Goal: Task Accomplishment & Management: Use online tool/utility

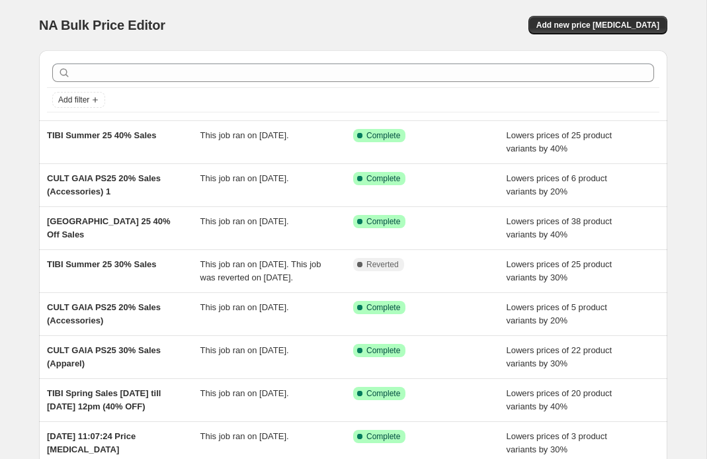
click at [283, 17] on div "NA Bulk Price Editor" at bounding box center [190, 25] width 302 height 19
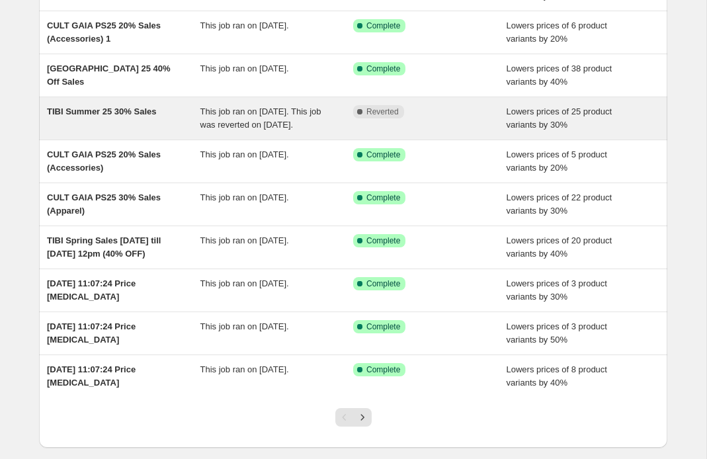
scroll to position [155, 0]
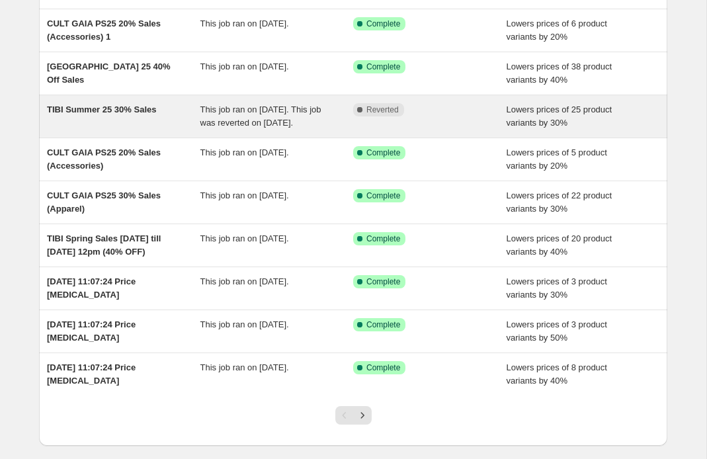
click at [217, 128] on span "This job ran on [DATE]. This job was reverted on [DATE]." at bounding box center [261, 116] width 121 height 23
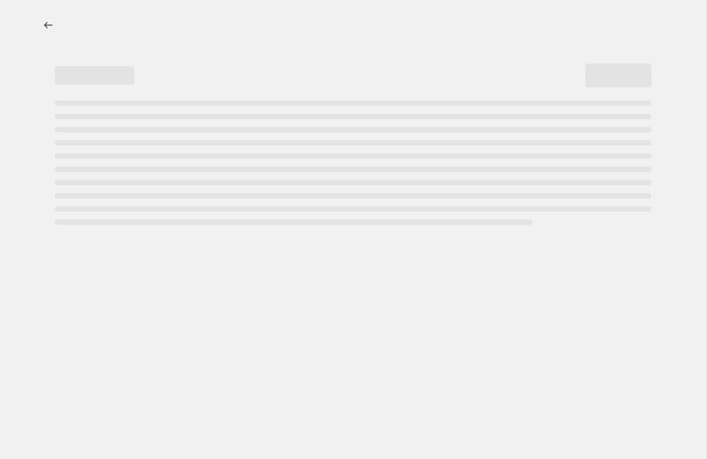
select select "percentage"
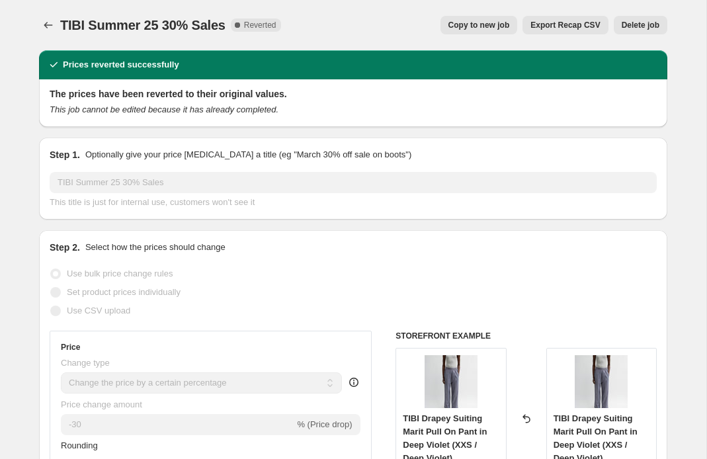
click at [639, 25] on span "Delete job" at bounding box center [641, 25] width 38 height 11
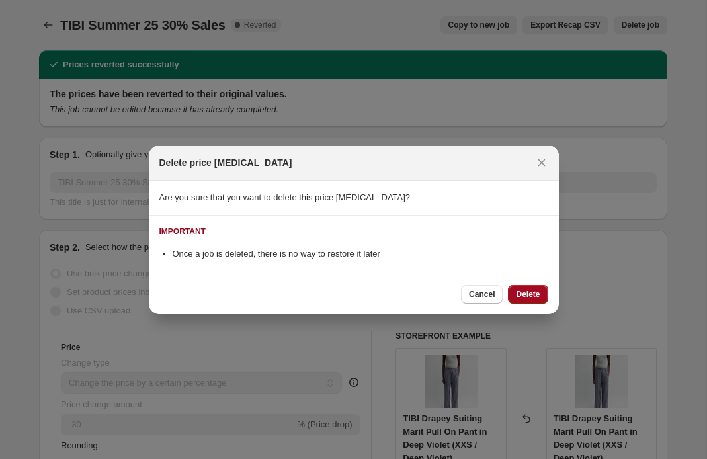
click at [529, 288] on button "Delete" at bounding box center [528, 294] width 40 height 19
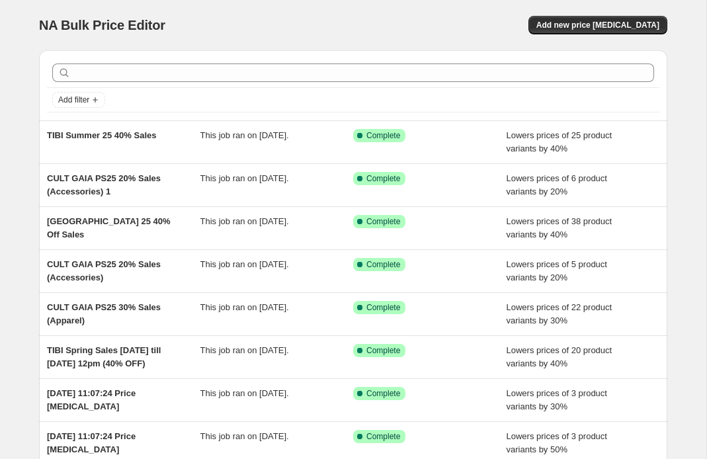
click at [58, 9] on div "NA Bulk Price Editor. This page is ready NA Bulk Price Editor Add new price [ME…" at bounding box center [353, 25] width 629 height 50
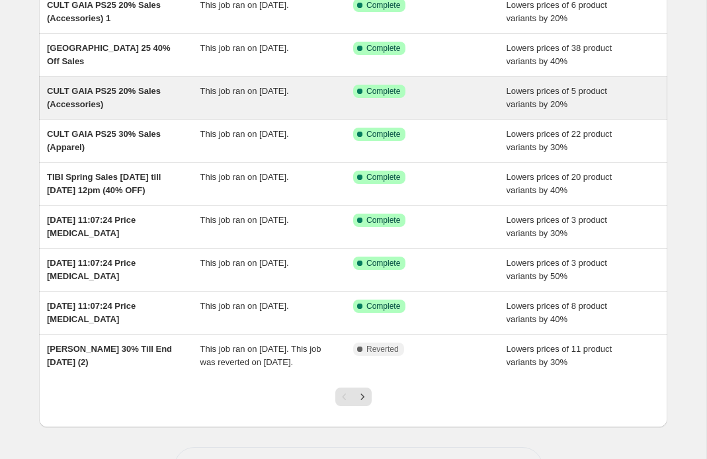
scroll to position [171, 0]
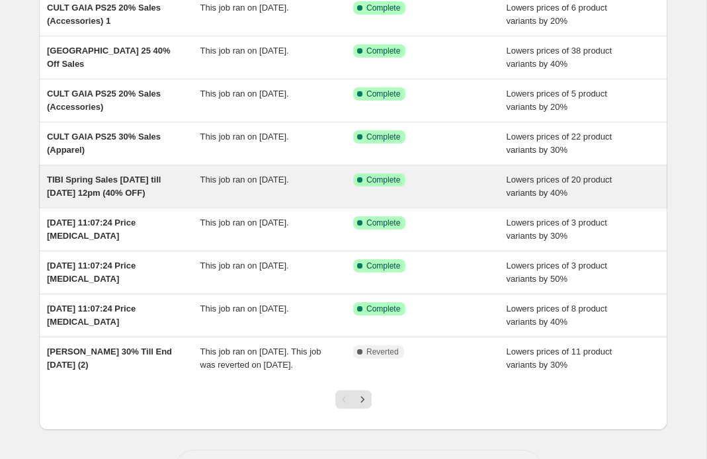
click at [123, 183] on div "TIBI Spring Sales [DATE] till [DATE] 12pm (40% OFF)" at bounding box center [124, 186] width 154 height 26
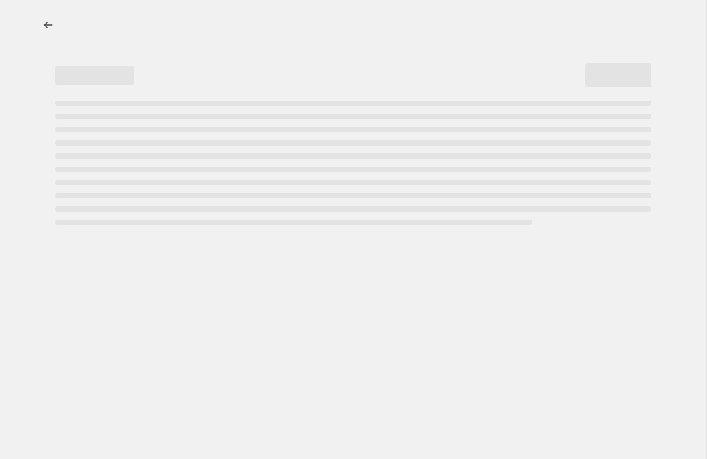
select select "percentage"
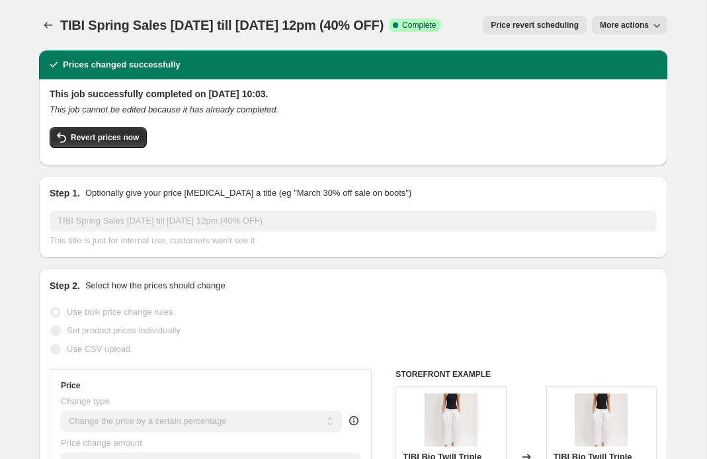
click at [303, 149] on div "Revert prices now" at bounding box center [354, 141] width 608 height 28
click at [127, 138] on span "Revert prices now" at bounding box center [105, 137] width 68 height 11
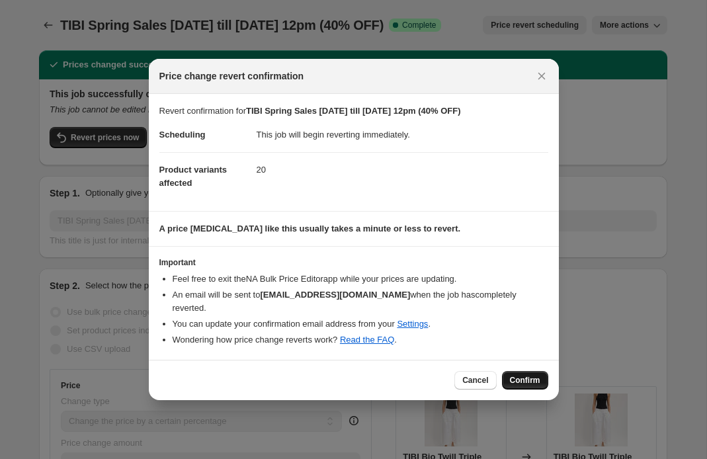
click at [522, 375] on span "Confirm" at bounding box center [525, 380] width 30 height 11
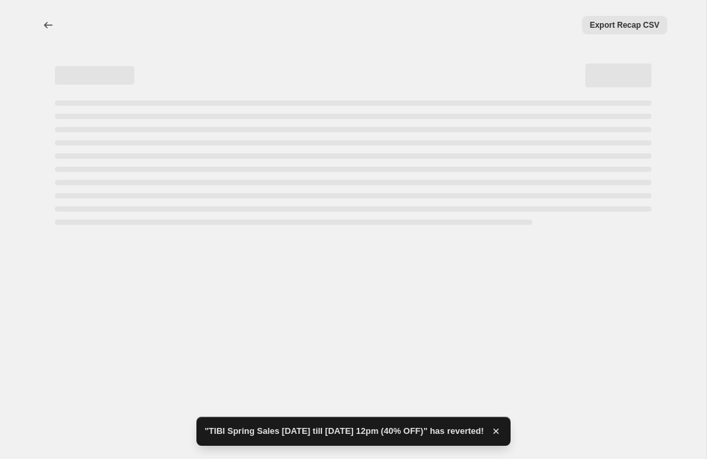
select select "percentage"
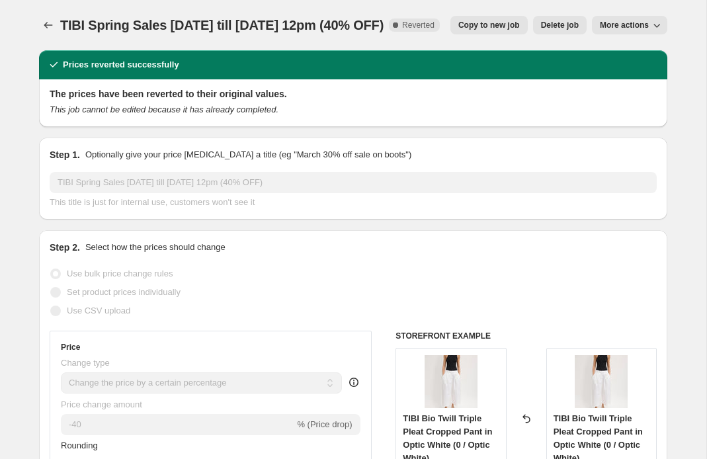
click at [503, 19] on button "Copy to new job" at bounding box center [489, 25] width 77 height 19
select select "percentage"
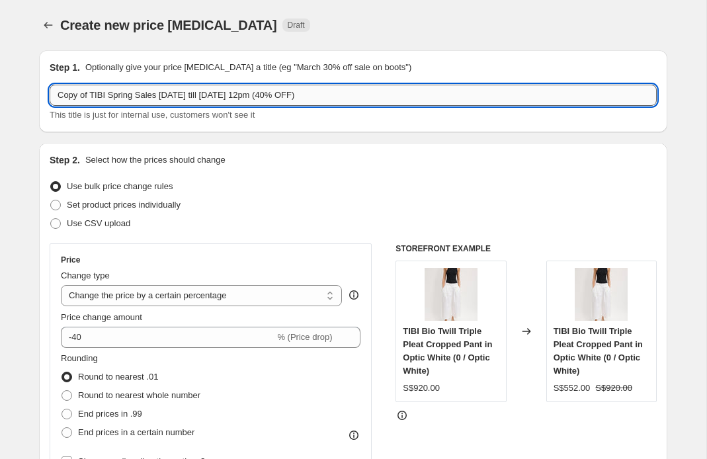
click at [132, 93] on input "Copy of TIBI Spring Sales [DATE] till [DATE] 12pm (40% OFF)" at bounding box center [354, 95] width 608 height 21
click at [95, 95] on input "Copy of TIBI Spring Sales [DATE] till [DATE] 12pm (40% OFF)" at bounding box center [354, 95] width 608 height 21
click at [89, 96] on input "Copy of TIBI Spring Sales [DATE] till [DATE] 12pm (40% OFF)" at bounding box center [354, 95] width 608 height 21
drag, startPoint x: 91, startPoint y: 97, endPoint x: 3, endPoint y: 97, distance: 88.0
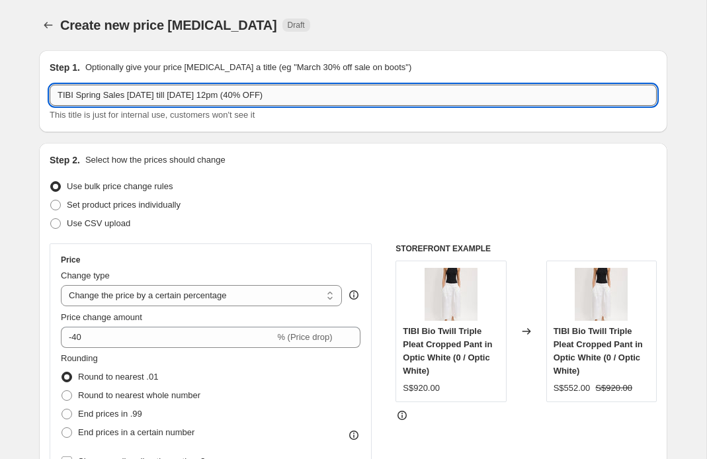
click at [112, 98] on input "TIBI Spring Sales [DATE] till [DATE] 12pm (40% OFF)" at bounding box center [354, 95] width 608 height 21
click at [132, 95] on input "TIBI Spring Sales [DATE] till [DATE] 12pm (40% OFF)" at bounding box center [354, 95] width 608 height 21
drag, startPoint x: 212, startPoint y: 96, endPoint x: 128, endPoint y: 96, distance: 84.7
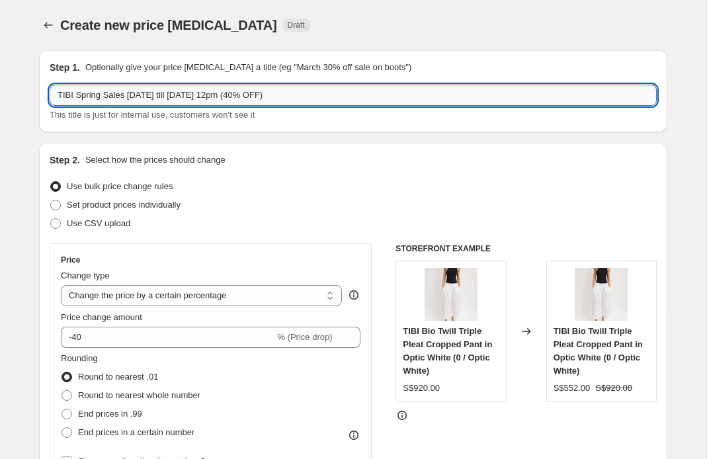
click at [128, 96] on input "TIBI Spring Sales [DATE] till [DATE] 12pm (40% OFF)" at bounding box center [354, 95] width 608 height 21
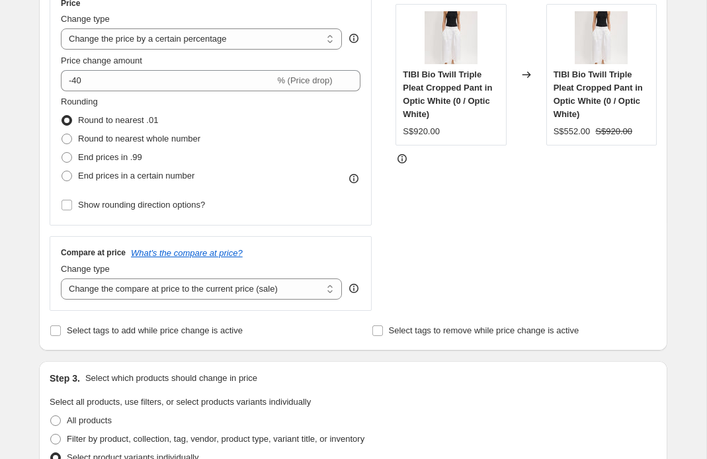
scroll to position [258, 0]
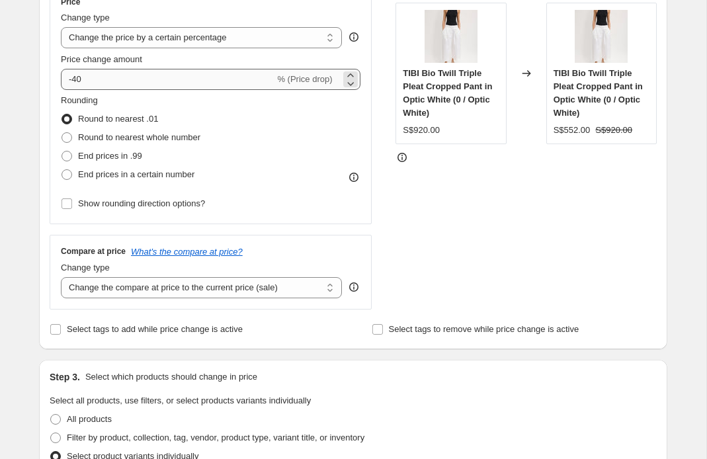
type input "TIBI Spring AUG EOS Sales (50% OFF)"
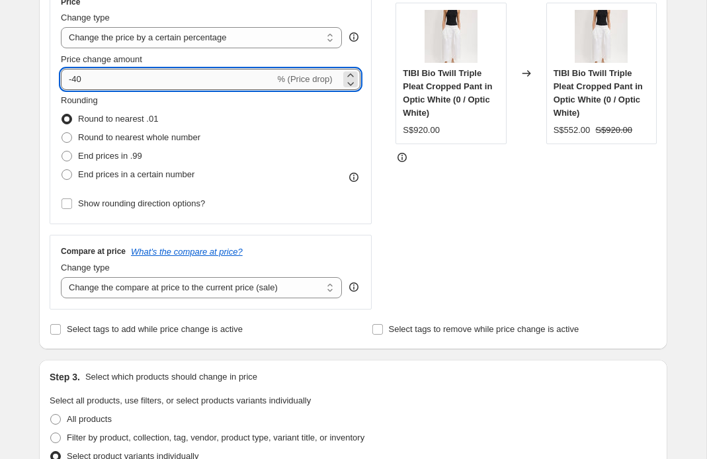
click at [88, 78] on input "-40" at bounding box center [168, 79] width 214 height 21
type input "-50"
click at [420, 196] on div "STOREFRONT EXAMPLE TIBI Bio Twill Triple Pleat Cropped Pant in Optic White (0 /…" at bounding box center [526, 147] width 261 height 324
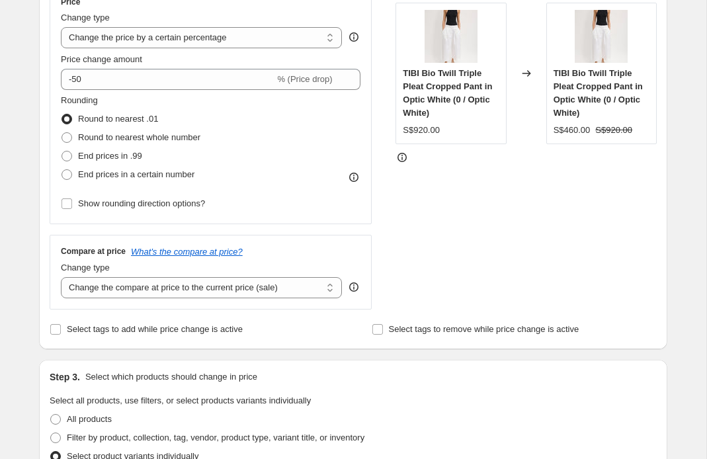
scroll to position [919, 0]
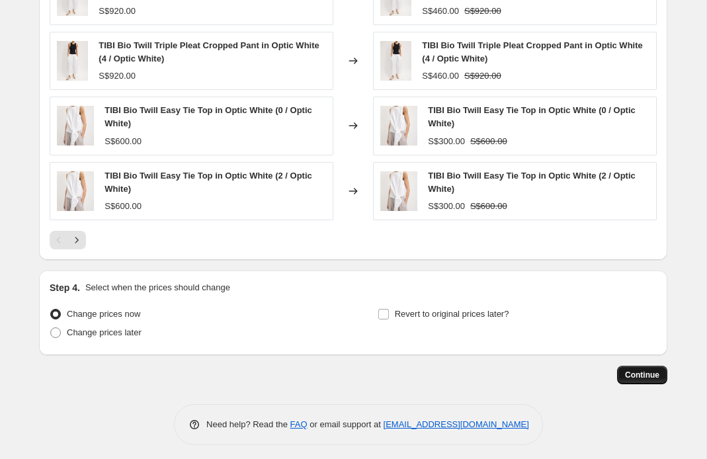
click at [632, 370] on span "Continue" at bounding box center [642, 375] width 34 height 11
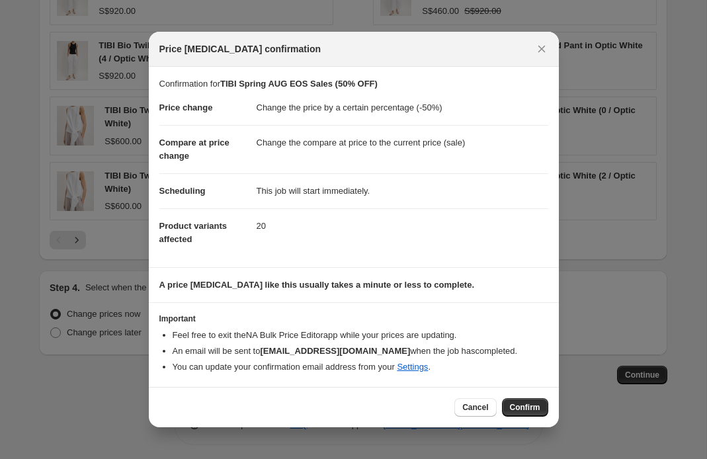
click at [523, 396] on div "Cancel Confirm" at bounding box center [354, 407] width 410 height 40
click at [527, 411] on span "Confirm" at bounding box center [525, 407] width 30 height 11
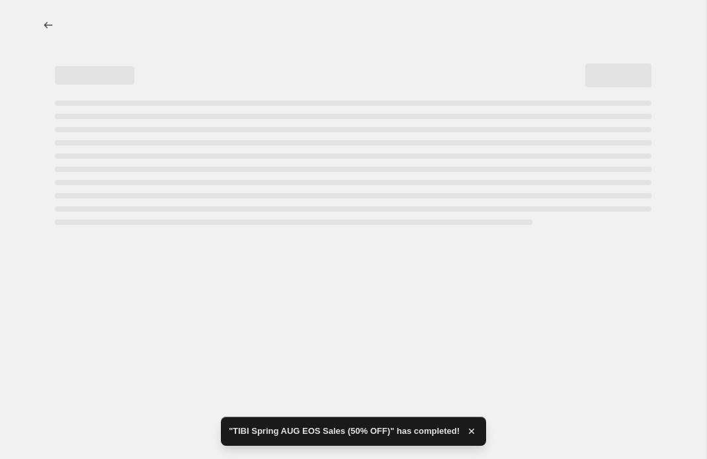
select select "percentage"
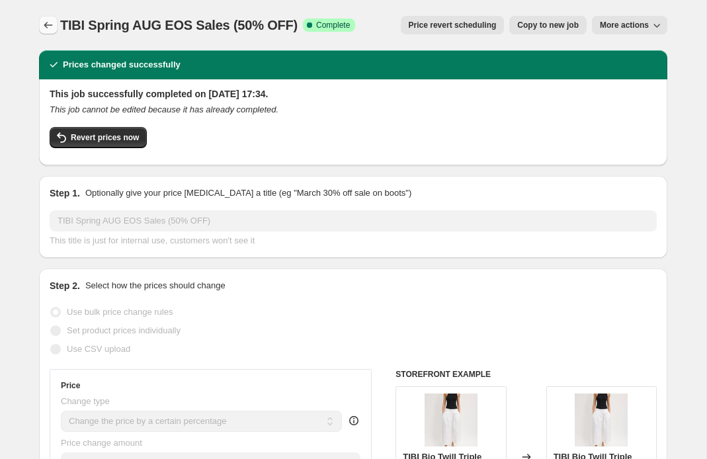
click at [52, 24] on icon "Price change jobs" at bounding box center [48, 25] width 13 height 13
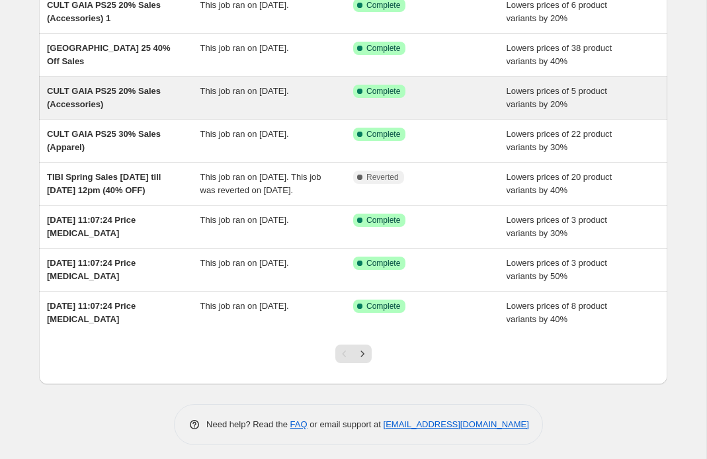
scroll to position [217, 0]
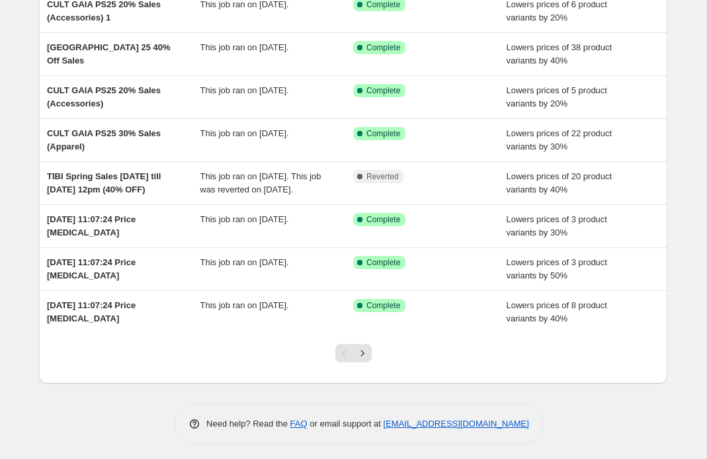
click at [689, 228] on div "NA Bulk Price Editor. This page is ready NA Bulk Price Editor Add new price [ME…" at bounding box center [353, 124] width 707 height 682
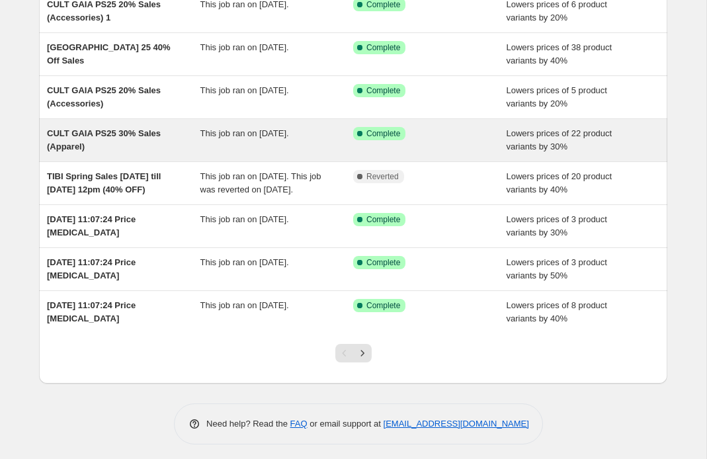
click at [122, 136] on div "CULT GAIA PS25 30% Sales (Apparel)" at bounding box center [124, 140] width 154 height 26
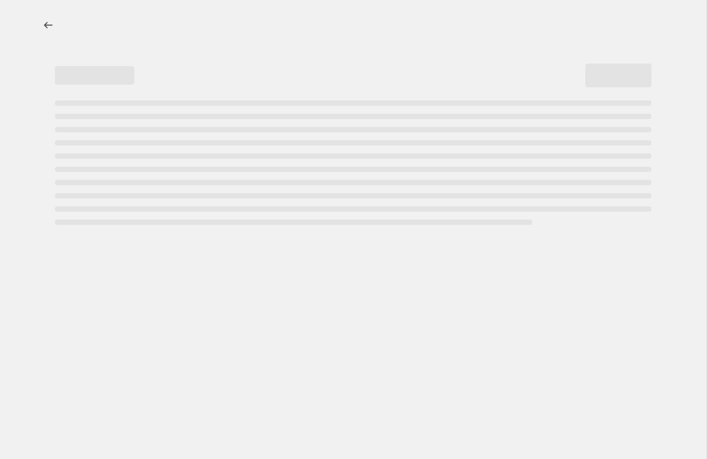
select select "percentage"
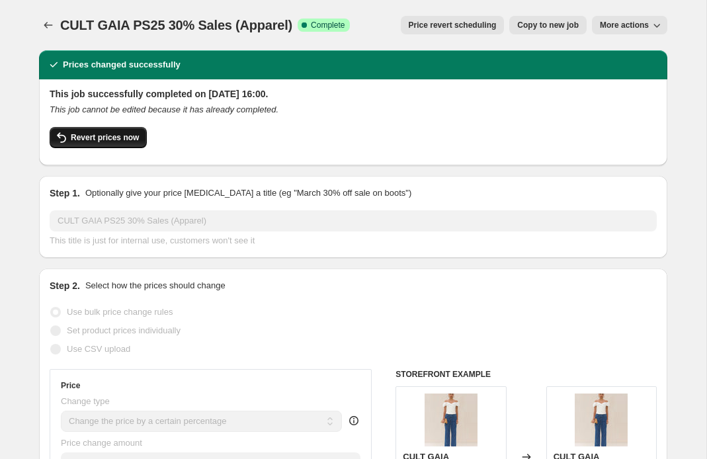
click at [124, 137] on span "Revert prices now" at bounding box center [105, 137] width 68 height 11
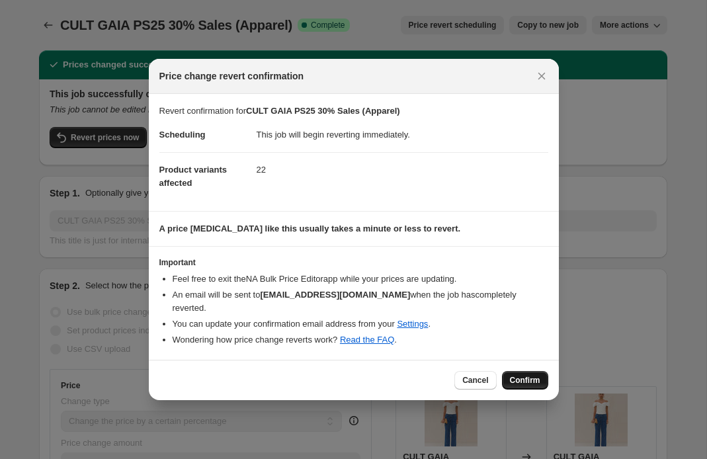
click at [524, 371] on button "Confirm" at bounding box center [525, 380] width 46 height 19
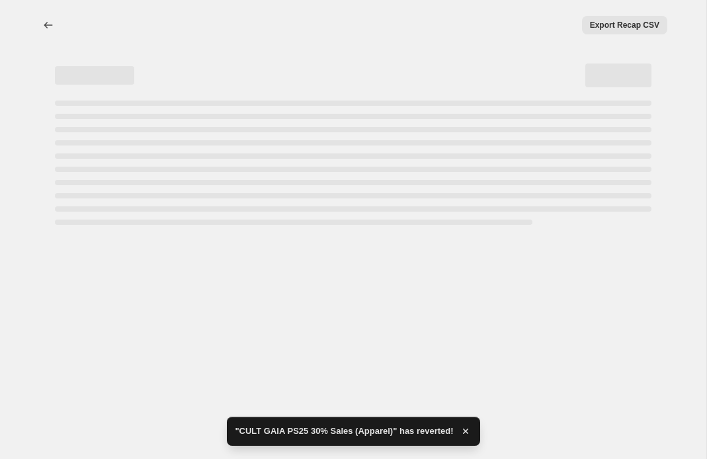
select select "percentage"
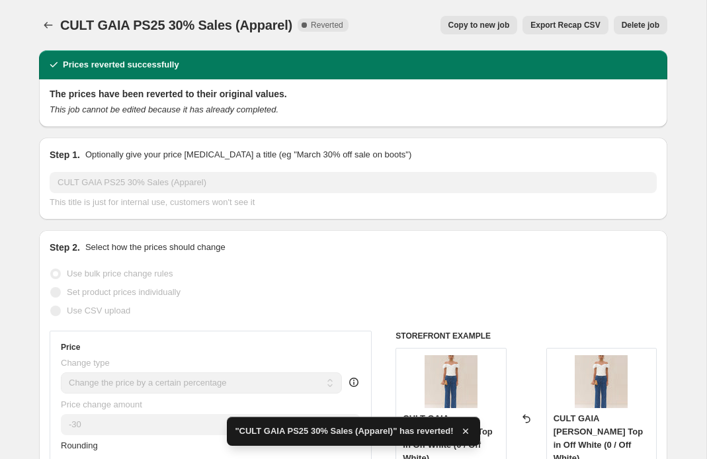
click at [478, 21] on span "Copy to new job" at bounding box center [480, 25] width 62 height 11
select select "percentage"
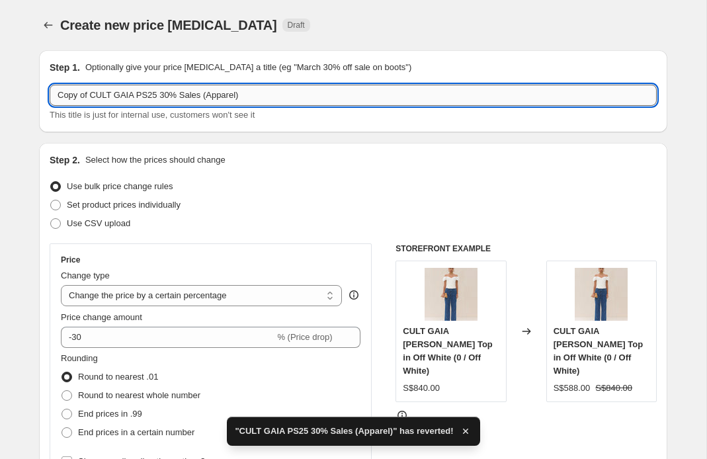
click at [105, 99] on input "Copy of CULT GAIA PS25 30% Sales (Apparel)" at bounding box center [354, 95] width 608 height 21
drag, startPoint x: 92, startPoint y: 93, endPoint x: -59, endPoint y: 95, distance: 150.9
click at [0, 95] on html "Home Settings Plans Skip to content Create new price [MEDICAL_DATA]. This page …" at bounding box center [353, 229] width 707 height 459
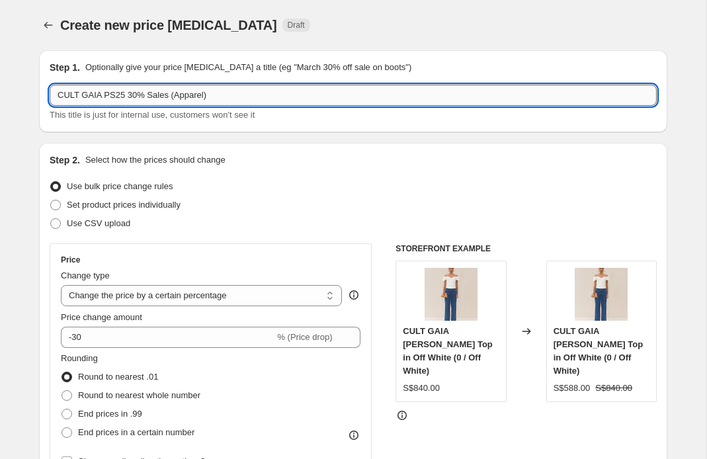
click at [134, 95] on input "CULT GAIA PS25 30% Sales (Apparel)" at bounding box center [354, 95] width 608 height 21
click at [135, 95] on input "CULT GAIA PS25 30% Sales (Apparel)" at bounding box center [354, 95] width 608 height 21
click at [265, 98] on input "CULT GAIA PS25 AUG EOS Sales (Apparel)" at bounding box center [354, 95] width 608 height 21
click at [182, 89] on input "CULT GAIA PS25 AUG EOS Sales (Apparel)" at bounding box center [354, 95] width 608 height 21
click at [173, 98] on input "CULT GAIA PS25 AUG EOS Sales (Apparel)" at bounding box center [354, 95] width 608 height 21
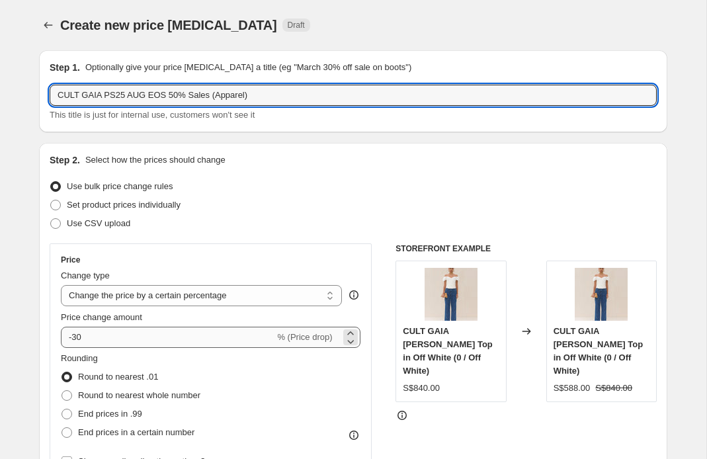
type input "CULT GAIA PS25 AUG EOS 50% Sales (Apparel)"
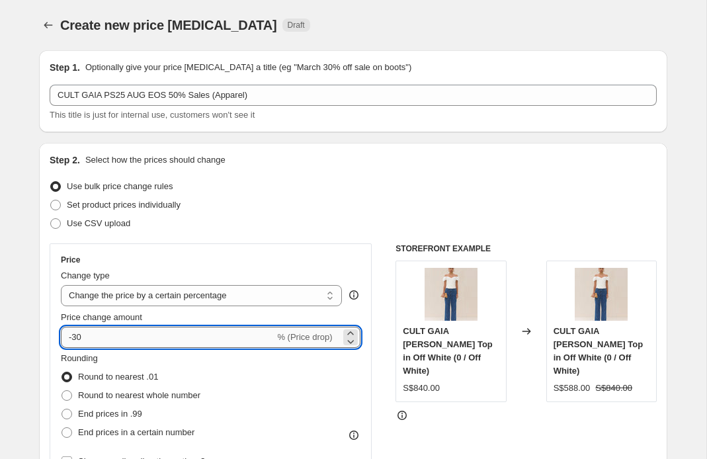
click at [111, 339] on input "-30" at bounding box center [168, 337] width 214 height 21
type input "-50"
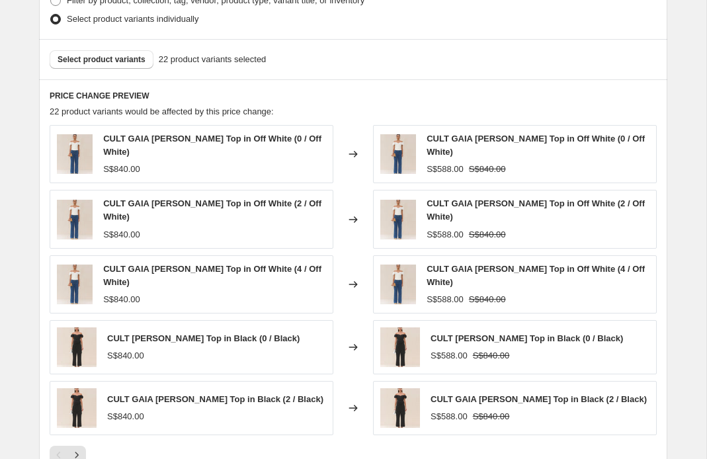
scroll to position [898, 0]
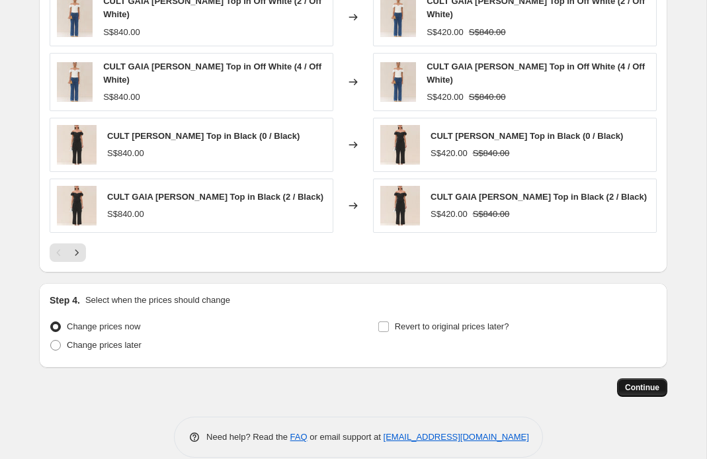
click at [643, 379] on button "Continue" at bounding box center [642, 388] width 50 height 19
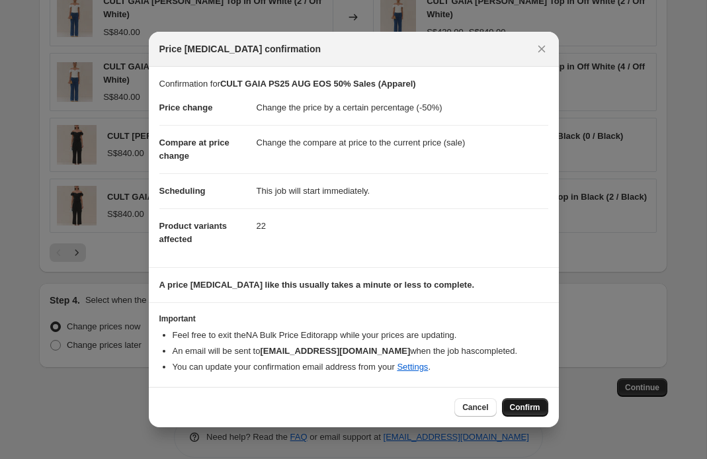
click at [520, 408] on span "Confirm" at bounding box center [525, 407] width 30 height 11
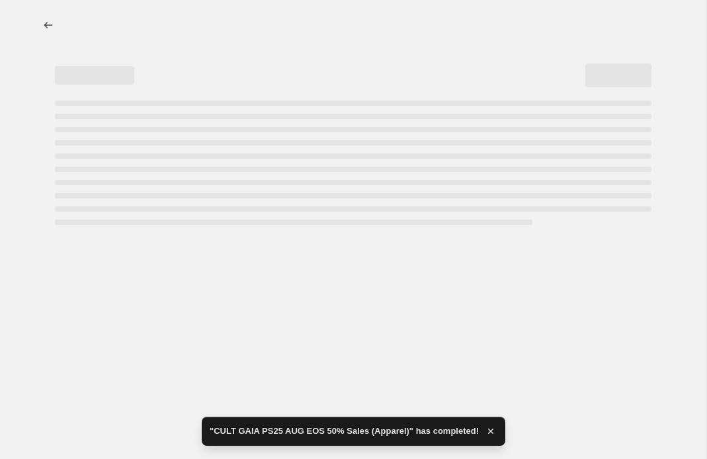
select select "percentage"
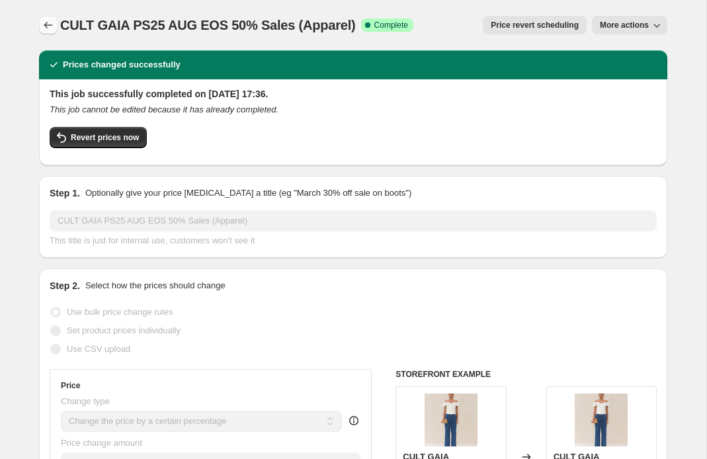
click at [50, 27] on icon "Price change jobs" at bounding box center [48, 25] width 13 height 13
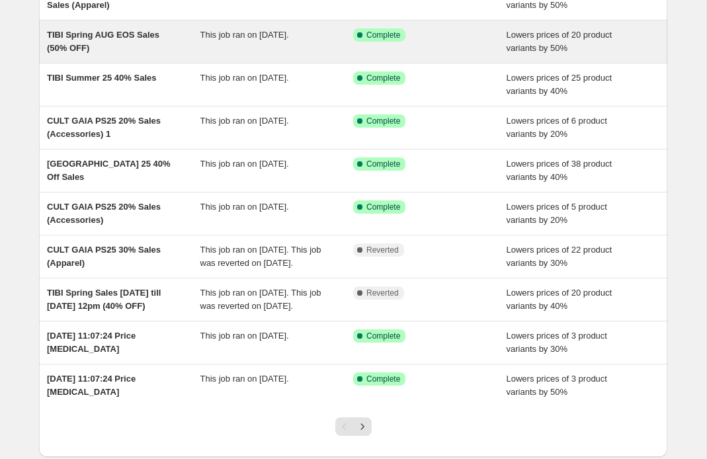
scroll to position [143, 0]
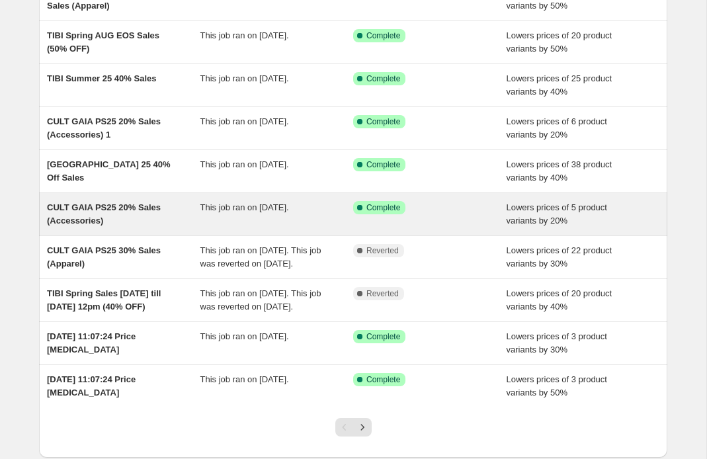
click at [134, 215] on div "CULT GAIA PS25 20% Sales (Accessories)" at bounding box center [124, 214] width 154 height 26
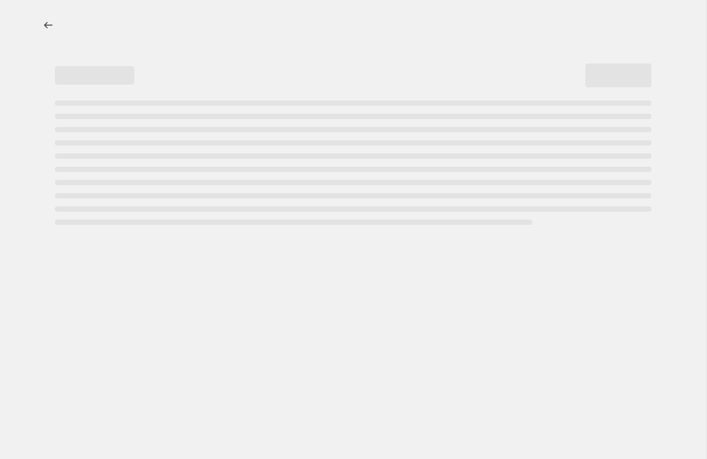
select select "percentage"
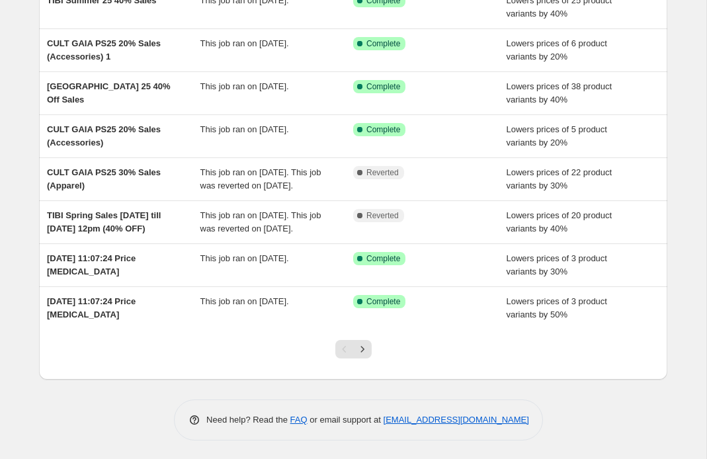
scroll to position [244, 0]
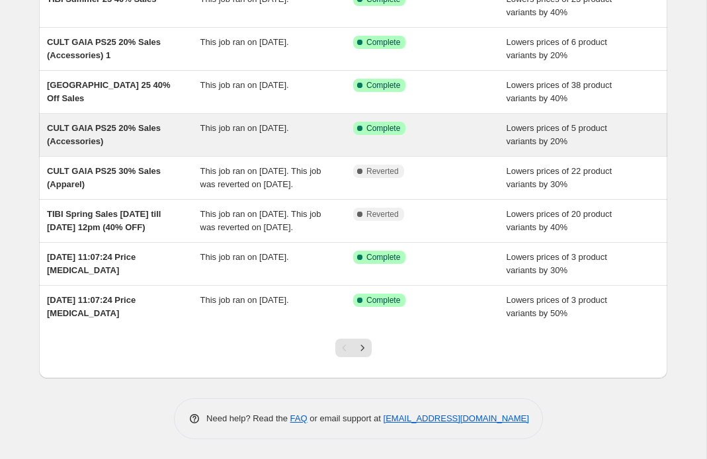
click at [121, 122] on div "CULT GAIA PS25 20% Sales (Accessories)" at bounding box center [124, 135] width 154 height 26
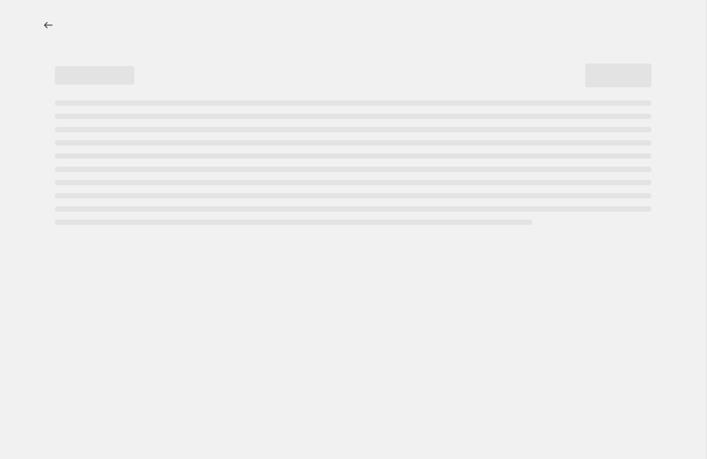
select select "percentage"
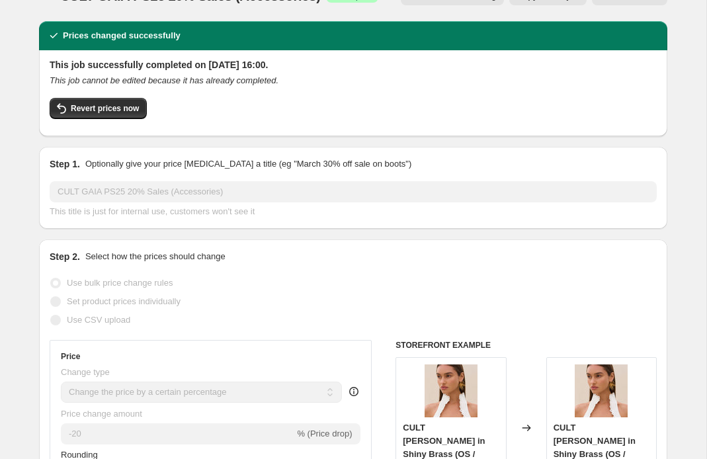
scroll to position [1, 0]
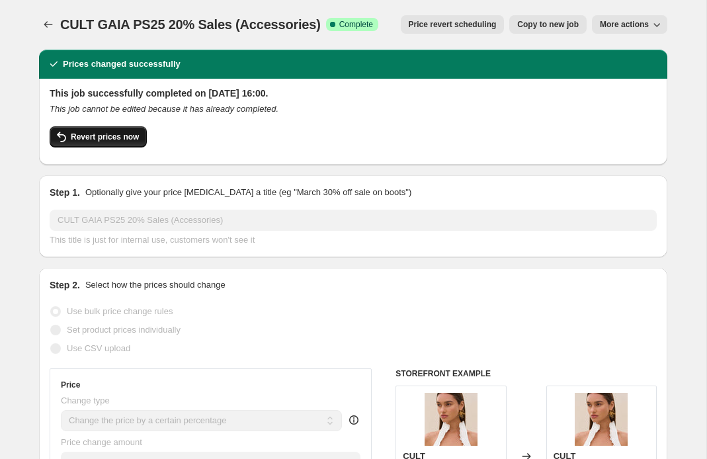
click at [121, 126] on button "Revert prices now" at bounding box center [98, 136] width 97 height 21
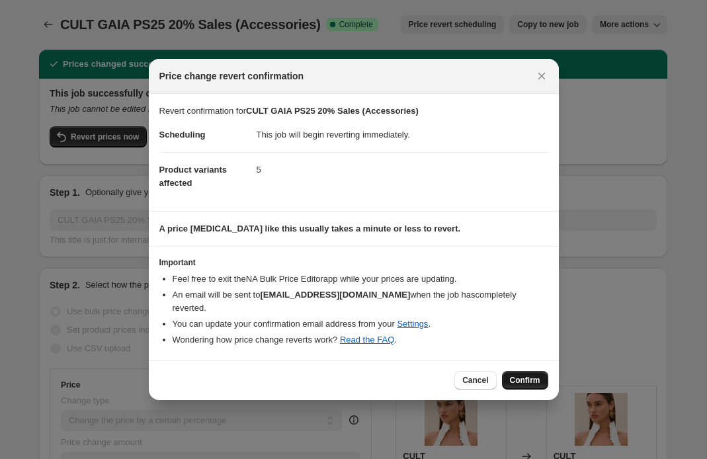
click at [528, 375] on span "Confirm" at bounding box center [525, 380] width 30 height 11
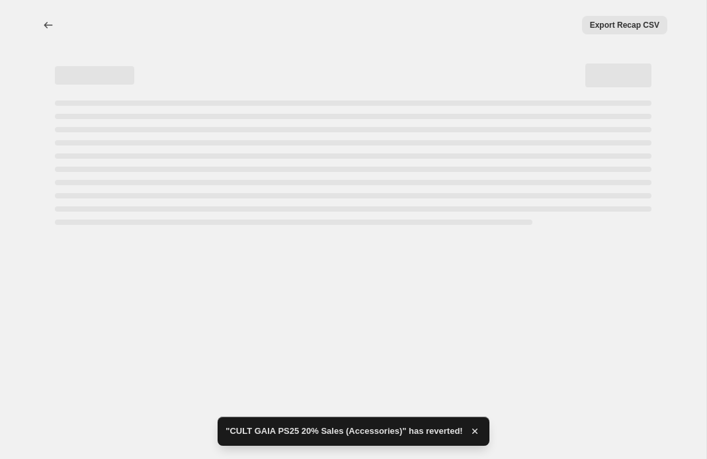
scroll to position [0, 0]
select select "percentage"
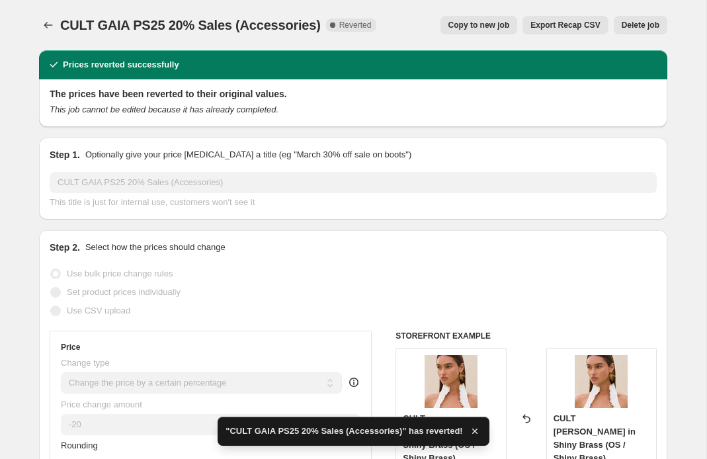
click at [303, 13] on div "CULT GAIA PS25 20% Sales (Accessories). This page is ready CULT GAIA PS25 20% S…" at bounding box center [353, 25] width 629 height 50
click at [487, 21] on span "Copy to new job" at bounding box center [480, 25] width 62 height 11
select select "percentage"
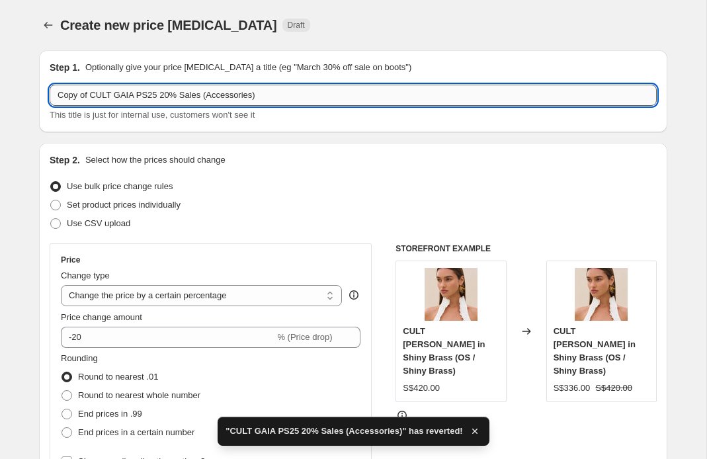
click at [90, 97] on input "Copy of CULT GAIA PS25 20% Sales (Accessories)" at bounding box center [354, 95] width 608 height 21
drag, startPoint x: 94, startPoint y: 97, endPoint x: 14, endPoint y: 99, distance: 80.1
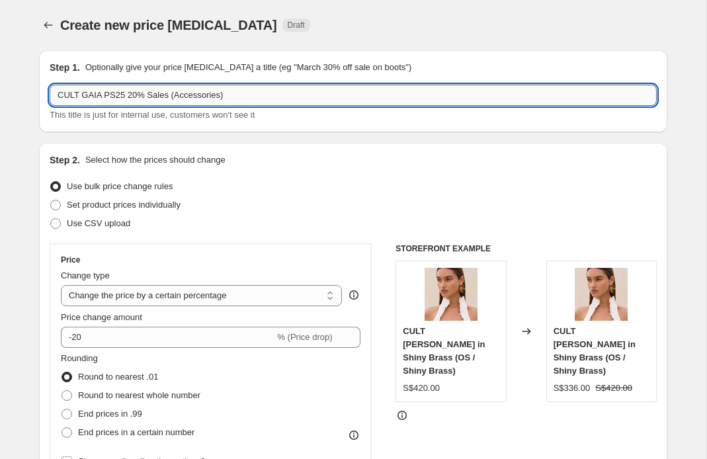
click at [134, 95] on input "CULT GAIA PS25 20% Sales (Accessories)" at bounding box center [354, 95] width 608 height 21
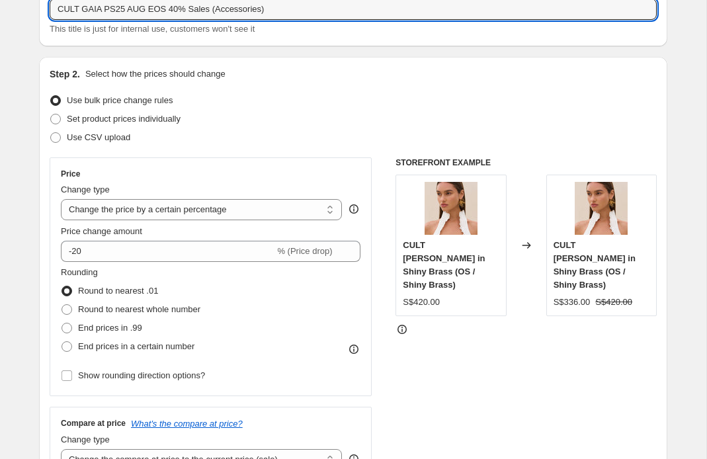
scroll to position [97, 0]
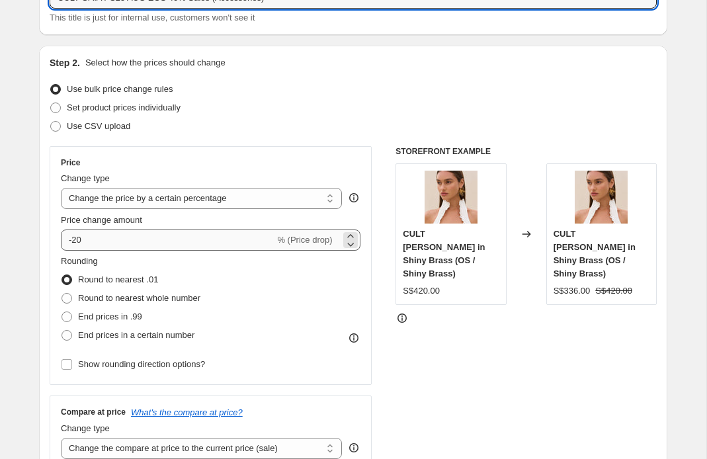
type input "CULT GAIA PS25 AUG EOS 40% Sales (Accessories)"
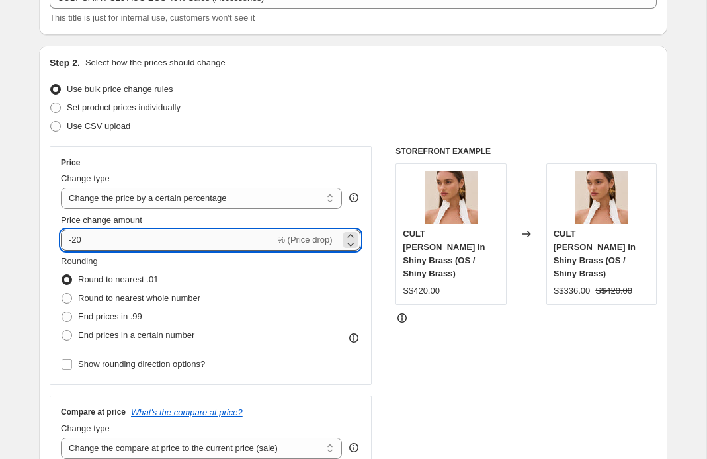
click at [81, 240] on input "-20" at bounding box center [168, 240] width 214 height 21
type input "-40"
click at [262, 130] on div "Use CSV upload" at bounding box center [354, 126] width 608 height 19
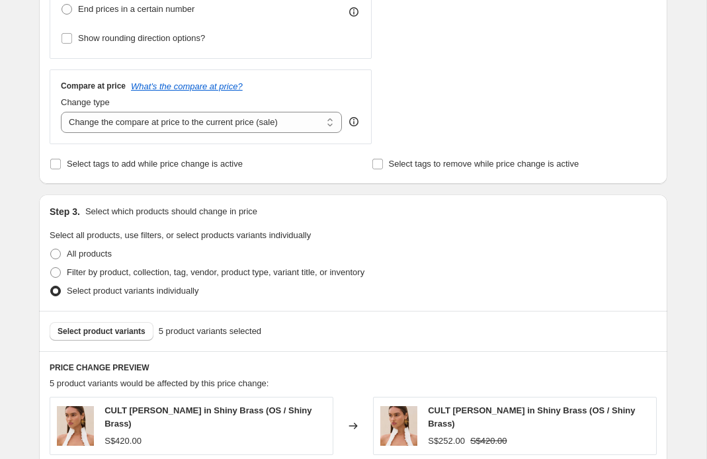
scroll to position [911, 0]
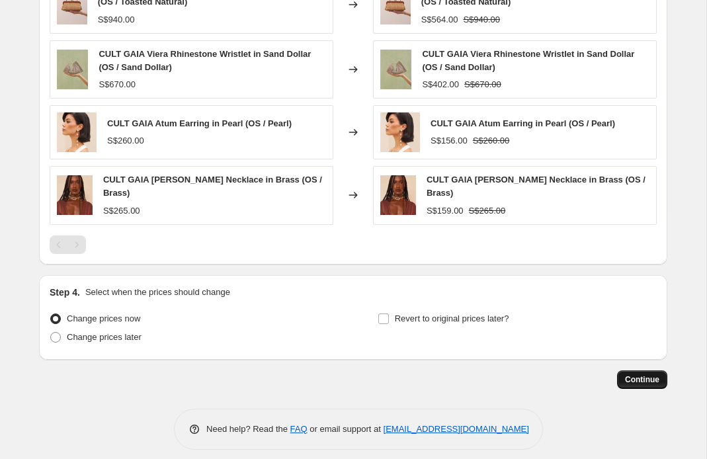
click at [648, 375] on span "Continue" at bounding box center [642, 380] width 34 height 11
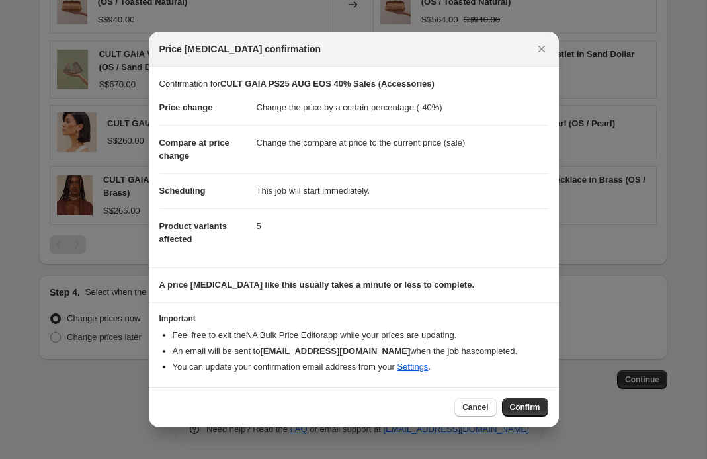
click at [521, 407] on span "Confirm" at bounding box center [525, 407] width 30 height 11
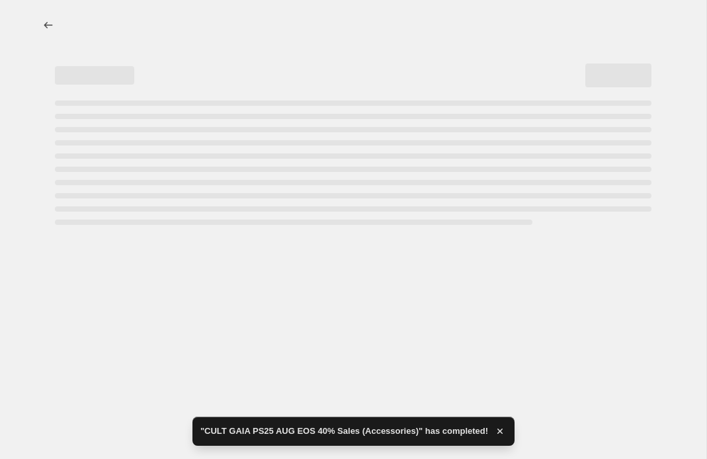
select select "percentage"
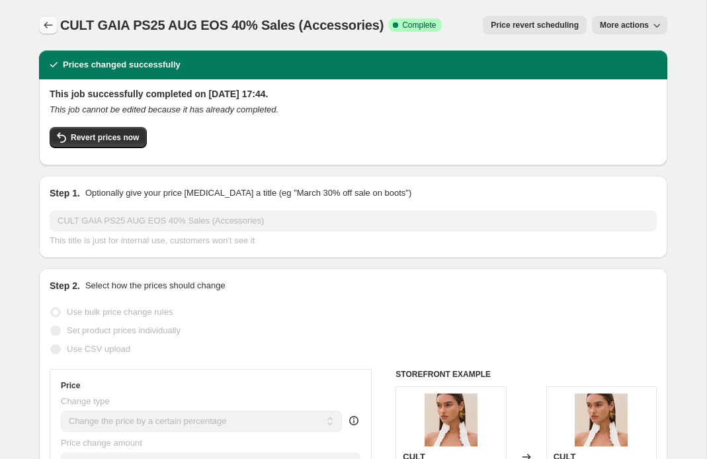
click at [49, 27] on icon "Price change jobs" at bounding box center [48, 25] width 13 height 13
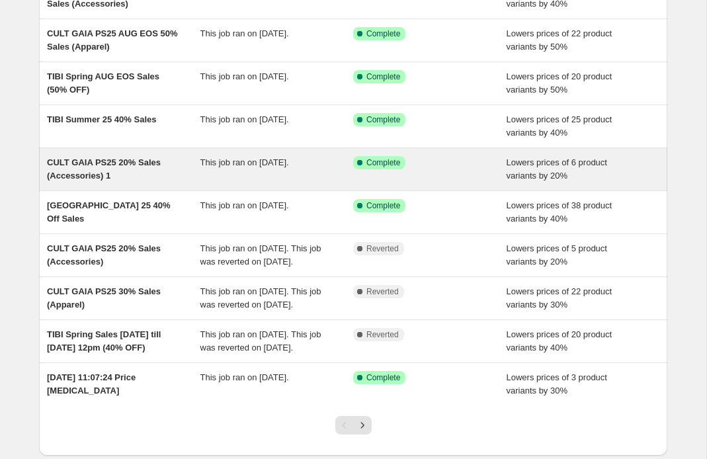
scroll to position [146, 0]
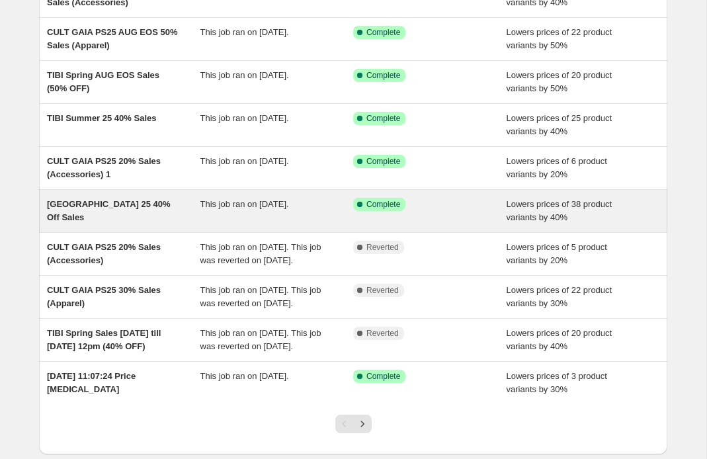
click at [110, 203] on span "[GEOGRAPHIC_DATA] 25 40% Off Sales" at bounding box center [109, 210] width 124 height 23
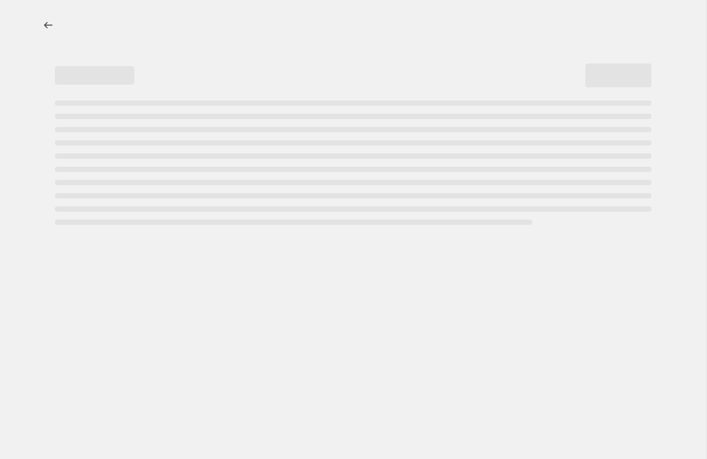
select select "percentage"
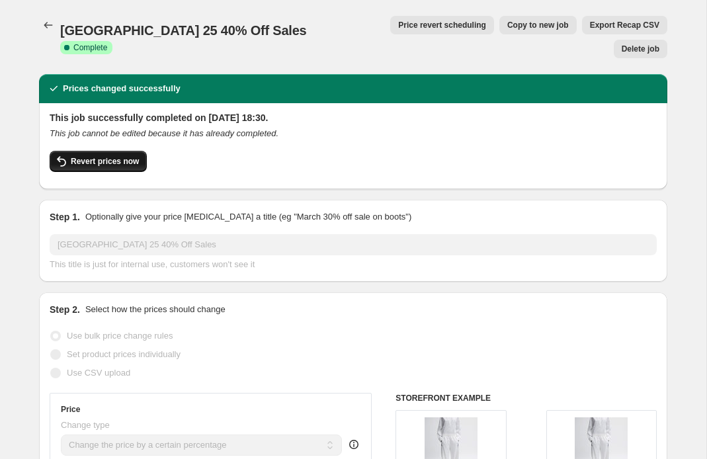
click at [98, 151] on button "Revert prices now" at bounding box center [98, 161] width 97 height 21
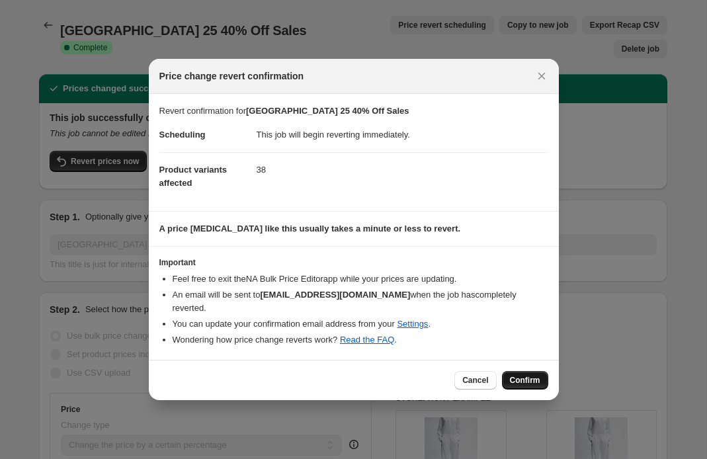
click at [522, 371] on button "Confirm" at bounding box center [525, 380] width 46 height 19
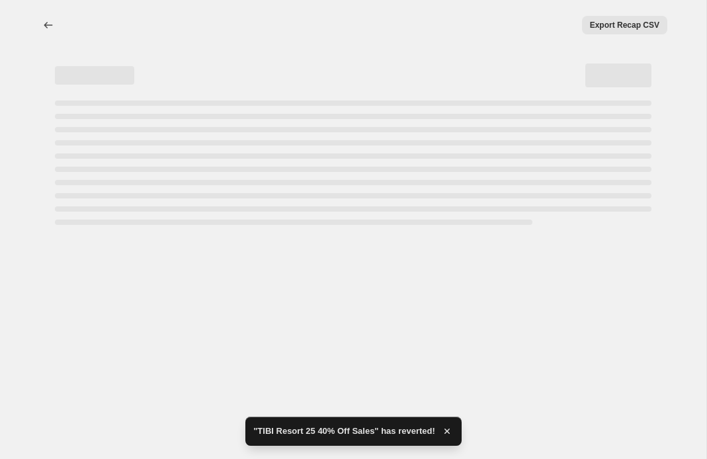
select select "percentage"
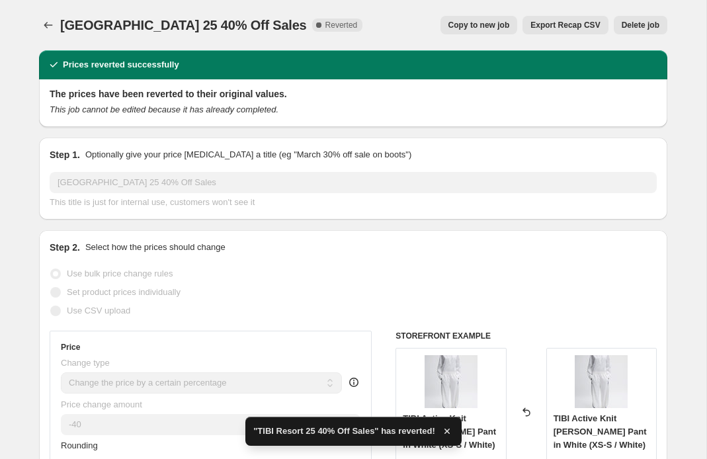
click at [494, 23] on span "Copy to new job" at bounding box center [480, 25] width 62 height 11
select select "percentage"
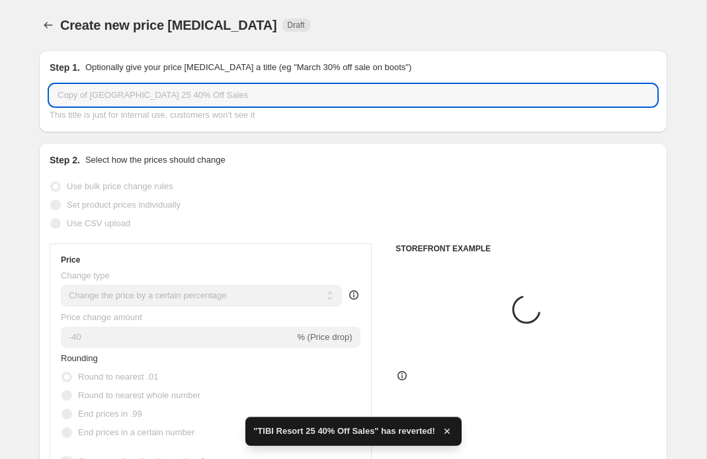
click at [97, 90] on input "Copy of [GEOGRAPHIC_DATA] 25 40% Off Sales" at bounding box center [354, 95] width 608 height 21
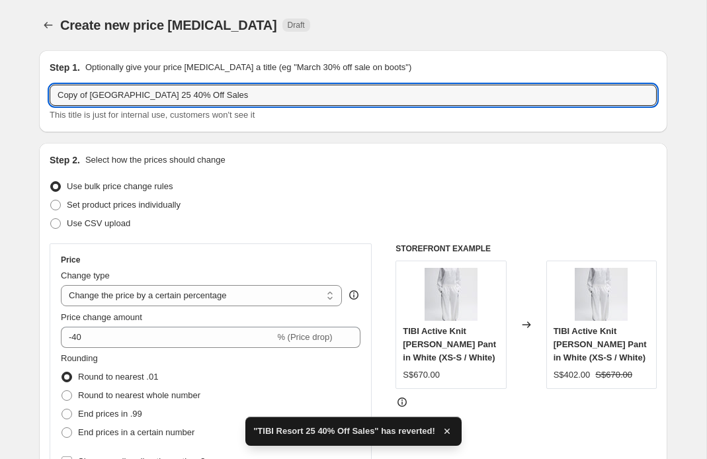
drag, startPoint x: 89, startPoint y: 91, endPoint x: -72, endPoint y: 106, distance: 161.5
click at [0, 106] on html "Home Settings Plans Skip to content Create new price [MEDICAL_DATA]. This page …" at bounding box center [353, 229] width 707 height 459
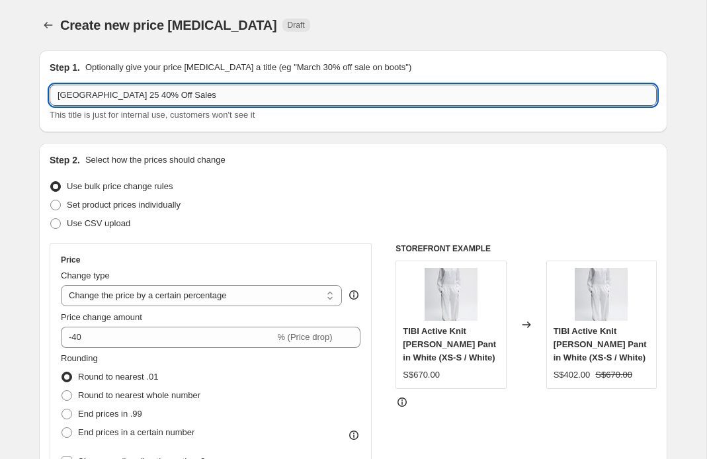
click at [122, 91] on input "[GEOGRAPHIC_DATA] 25 40% Off Sales" at bounding box center [354, 95] width 608 height 21
click at [122, 95] on input "[GEOGRAPHIC_DATA] 25 40% Off Sales" at bounding box center [354, 95] width 608 height 21
type input "TIBI Resort [DATE] EOS 50% Off Sales"
click at [279, 45] on div "Create new price [MEDICAL_DATA]. This page is ready Create new price [MEDICAL_D…" at bounding box center [353, 25] width 629 height 50
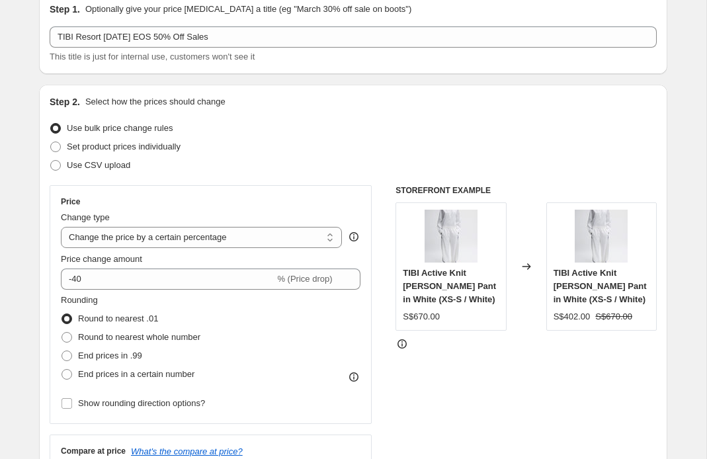
scroll to position [66, 0]
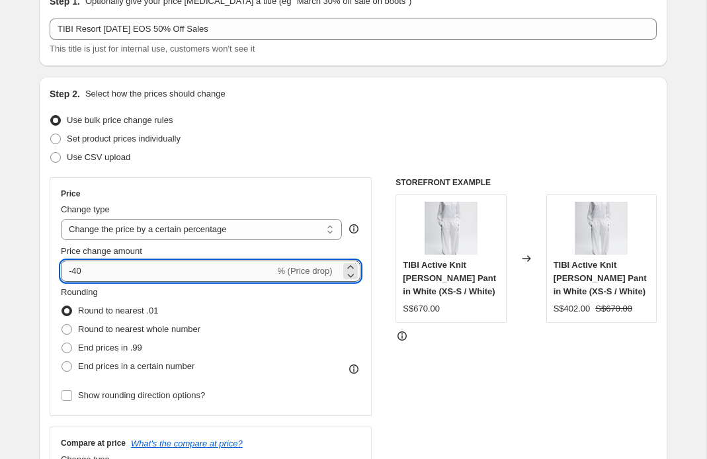
click at [99, 265] on input "-40" at bounding box center [168, 271] width 214 height 21
type input "-50"
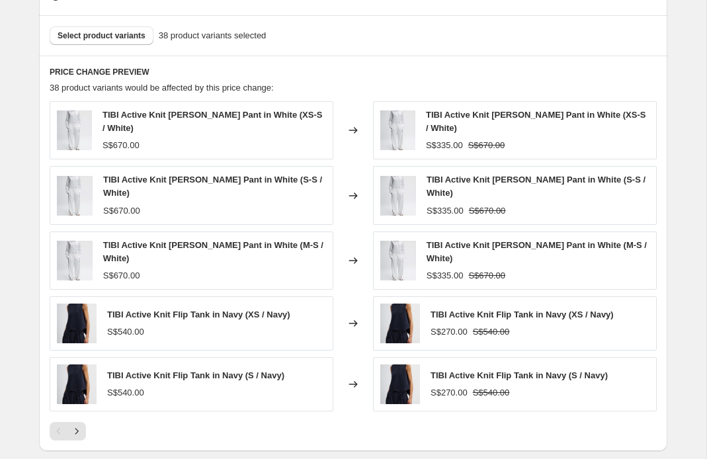
scroll to position [902, 0]
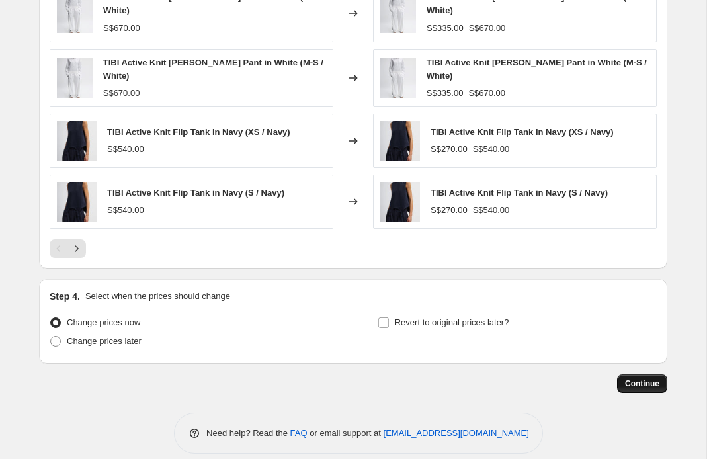
click at [645, 379] on span "Continue" at bounding box center [642, 384] width 34 height 11
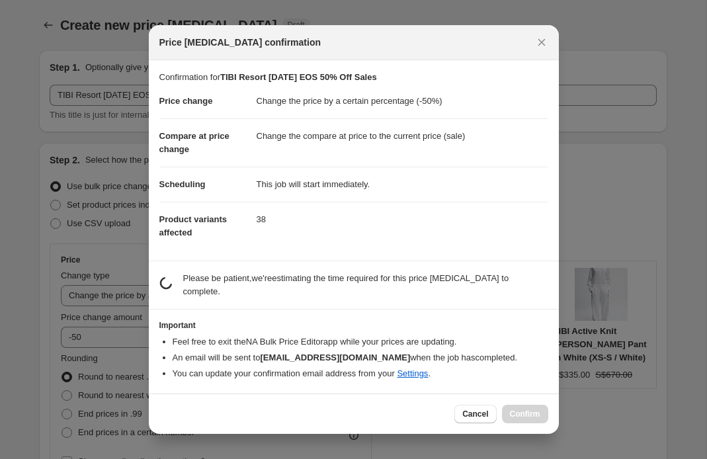
scroll to position [0, 0]
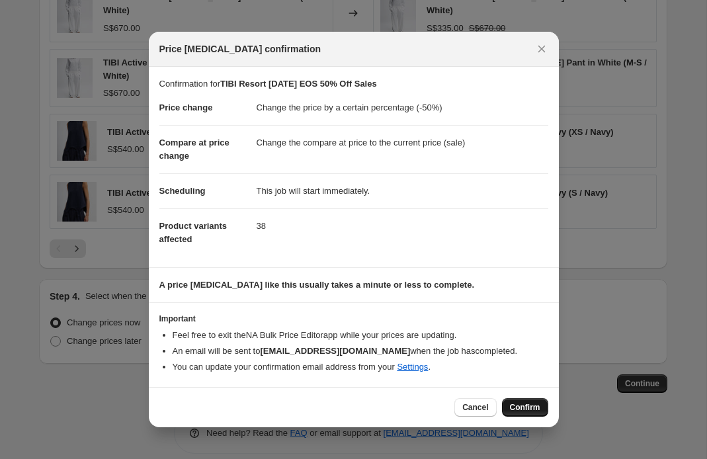
click at [516, 406] on span "Confirm" at bounding box center [525, 407] width 30 height 11
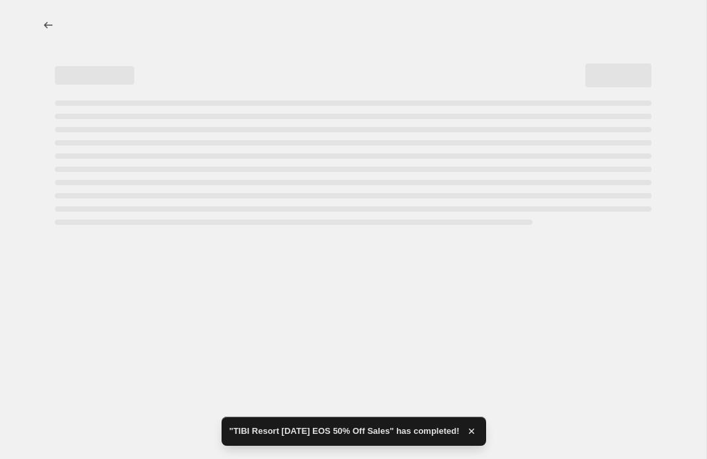
select select "percentage"
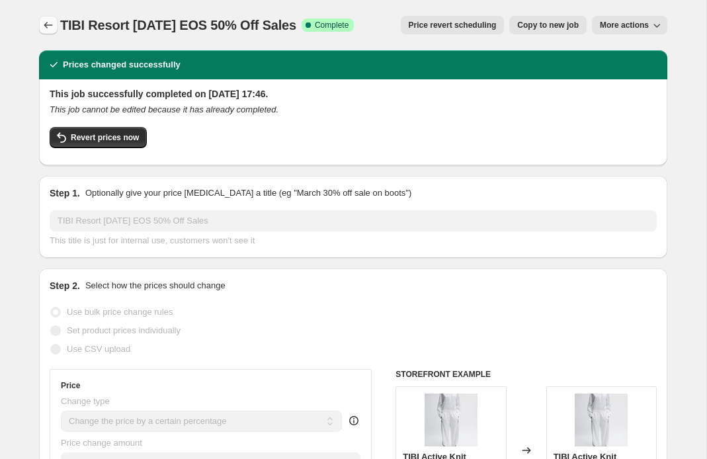
click at [49, 23] on icon "Price change jobs" at bounding box center [48, 25] width 13 height 13
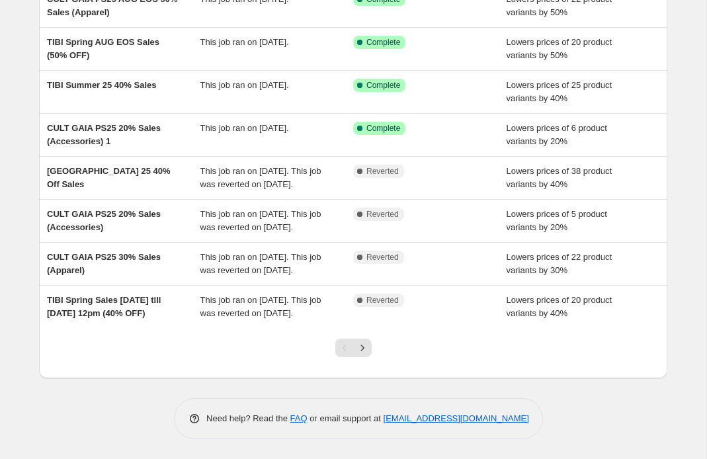
scroll to position [218, 0]
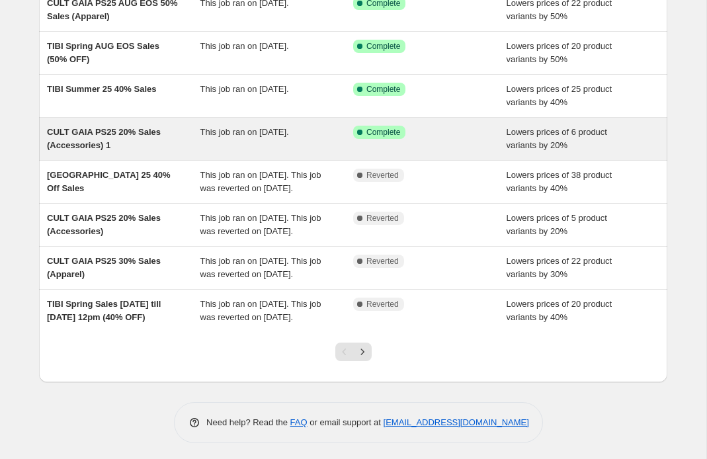
click at [107, 138] on span "CULT GAIA PS25 20% Sales (Accessories) 1" at bounding box center [104, 138] width 114 height 23
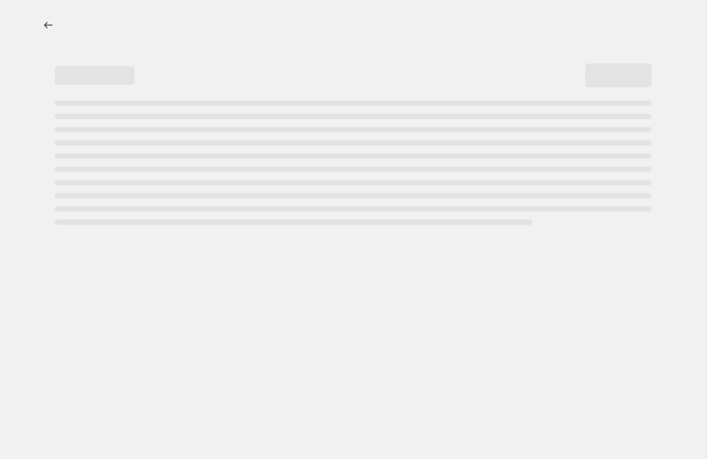
select select "percentage"
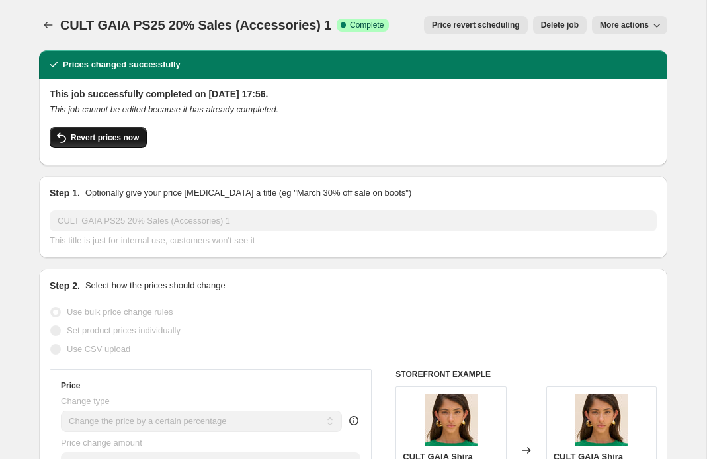
click at [104, 137] on span "Revert prices now" at bounding box center [105, 137] width 68 height 11
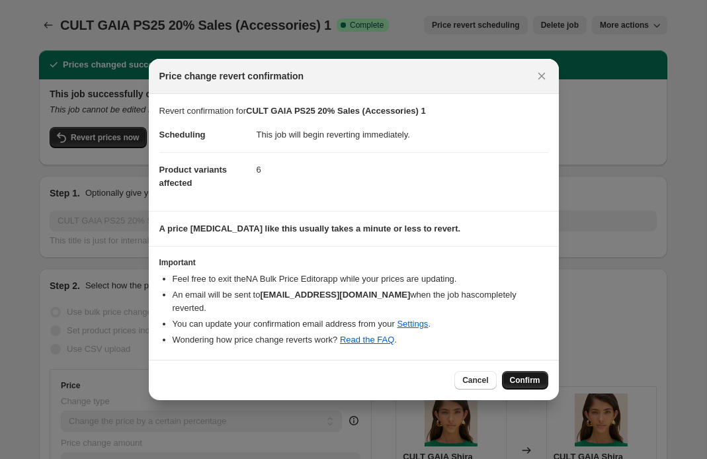
click at [506, 371] on button "Confirm" at bounding box center [525, 380] width 46 height 19
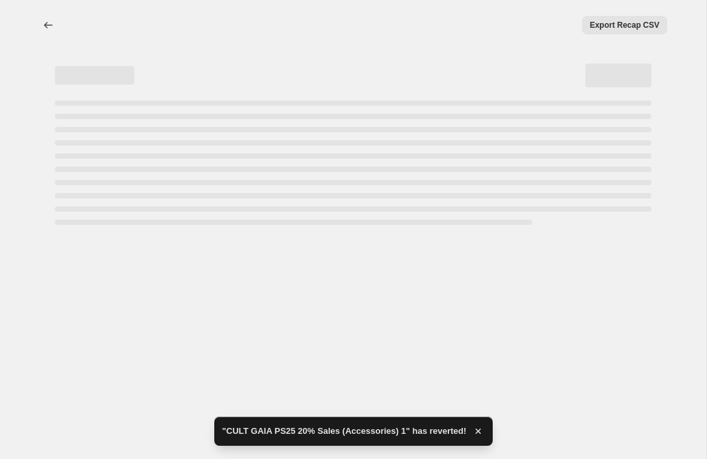
select select "percentage"
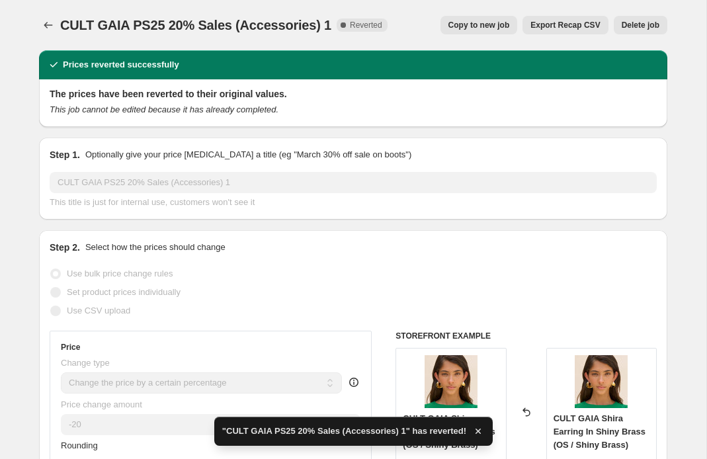
click at [478, 21] on span "Copy to new job" at bounding box center [480, 25] width 62 height 11
select select "percentage"
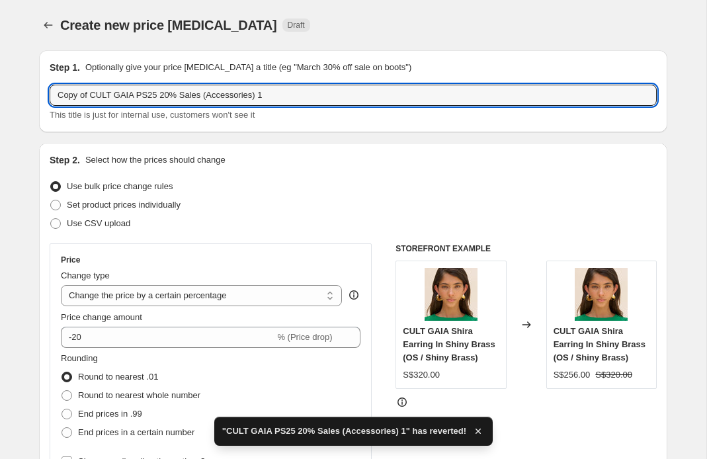
drag, startPoint x: 92, startPoint y: 99, endPoint x: -48, endPoint y: 31, distance: 156.0
click at [0, 31] on html "Home Settings Plans Skip to content Create new price [MEDICAL_DATA]. This page …" at bounding box center [353, 229] width 707 height 459
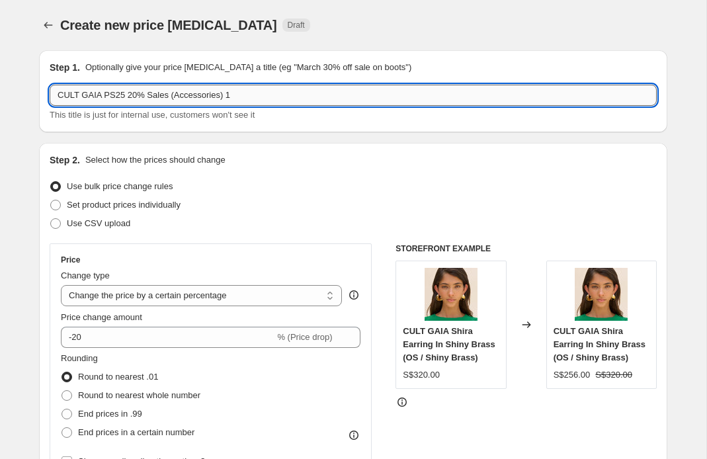
click at [128, 91] on input "CULT GAIA PS25 20% Sales (Accessories) 1" at bounding box center [354, 95] width 608 height 21
type input "CULT GAIA PS25 AUG EOS 40% Sales (Accessories) 1"
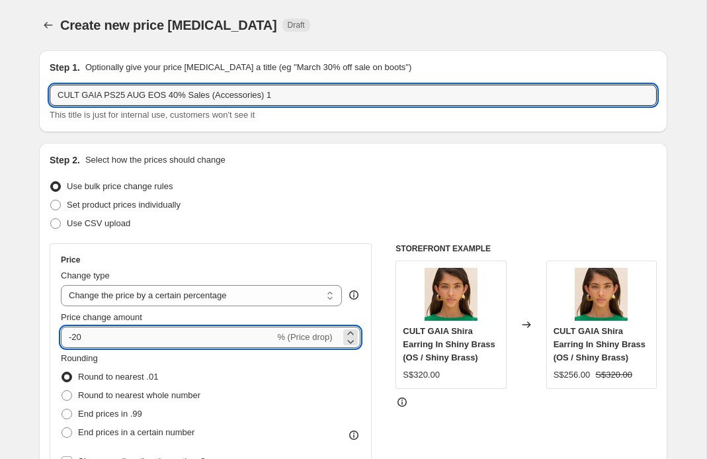
click at [95, 340] on input "-20" at bounding box center [168, 337] width 214 height 21
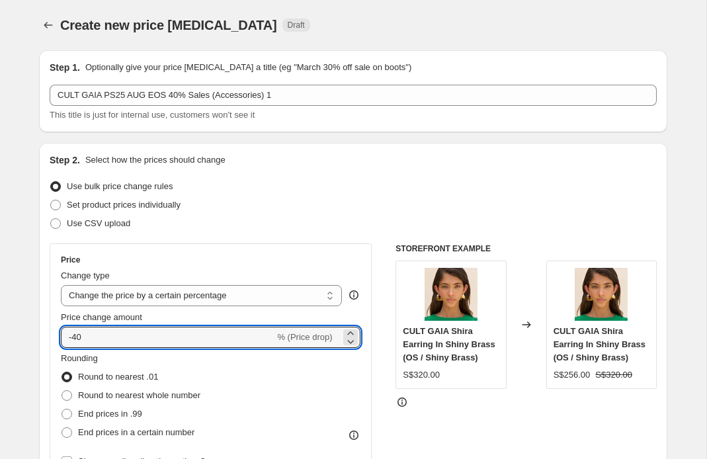
type input "-40"
click at [287, 191] on div "Use bulk price change rules" at bounding box center [354, 186] width 608 height 19
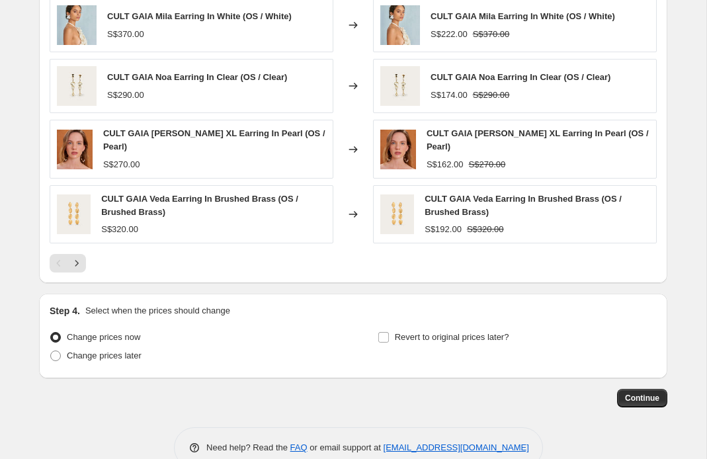
scroll to position [907, 0]
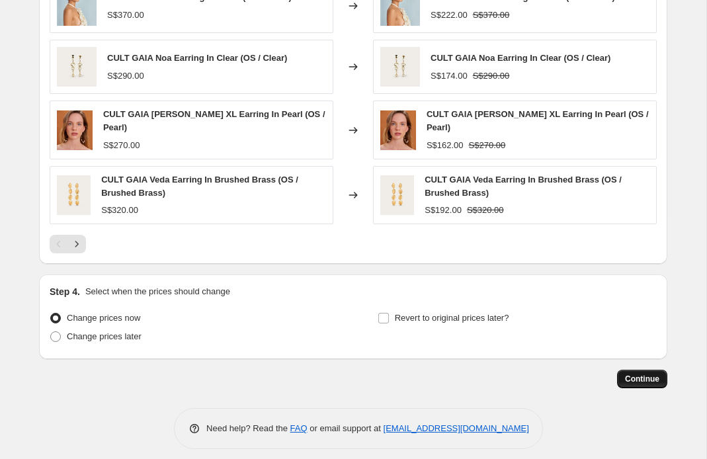
click at [631, 374] on span "Continue" at bounding box center [642, 379] width 34 height 11
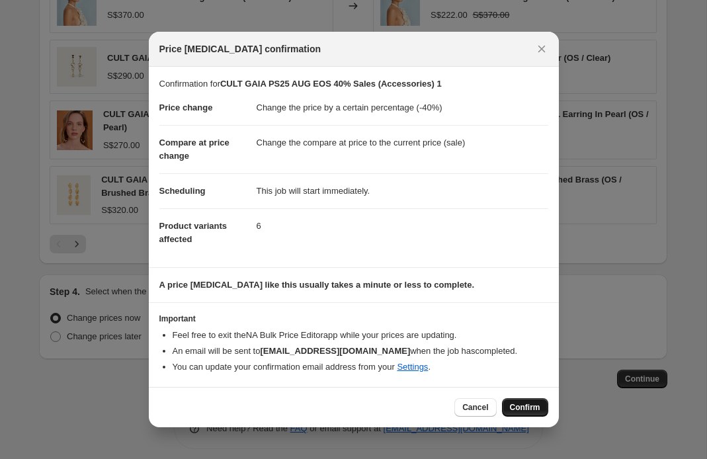
click at [527, 401] on button "Confirm" at bounding box center [525, 407] width 46 height 19
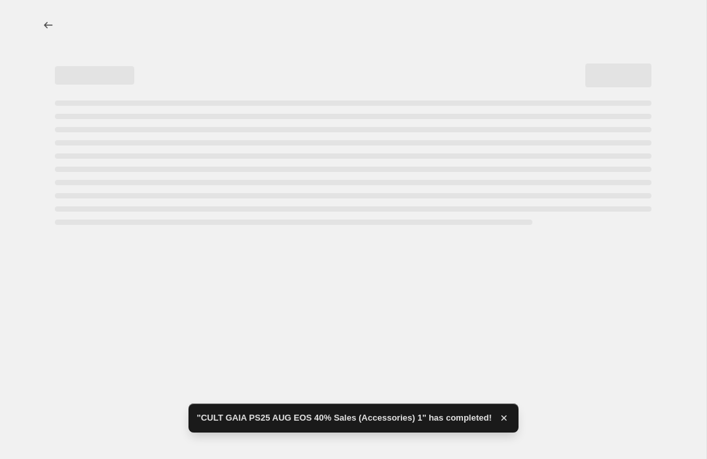
select select "percentage"
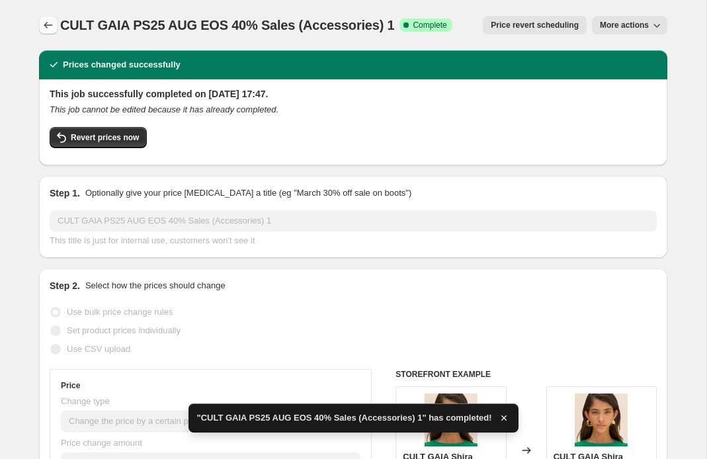
click at [52, 19] on icon "Price change jobs" at bounding box center [48, 25] width 13 height 13
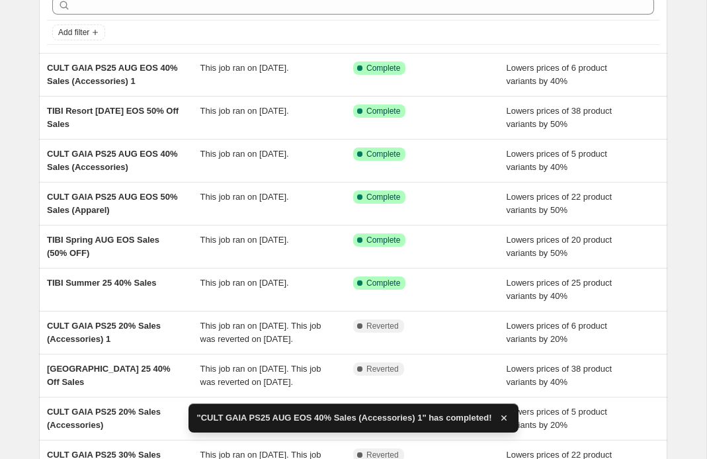
scroll to position [68, 0]
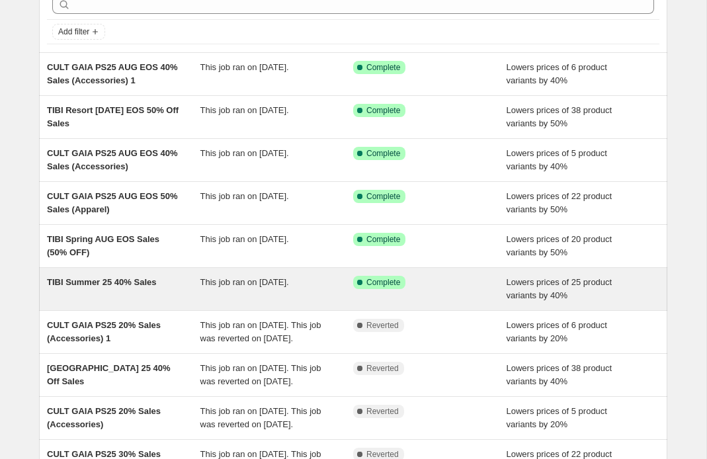
click at [144, 284] on span "TIBI Summer 25 40% Sales" at bounding box center [101, 282] width 109 height 10
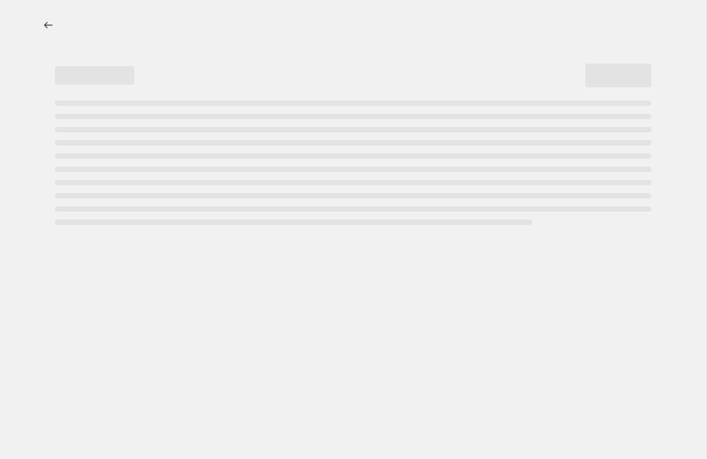
select select "percentage"
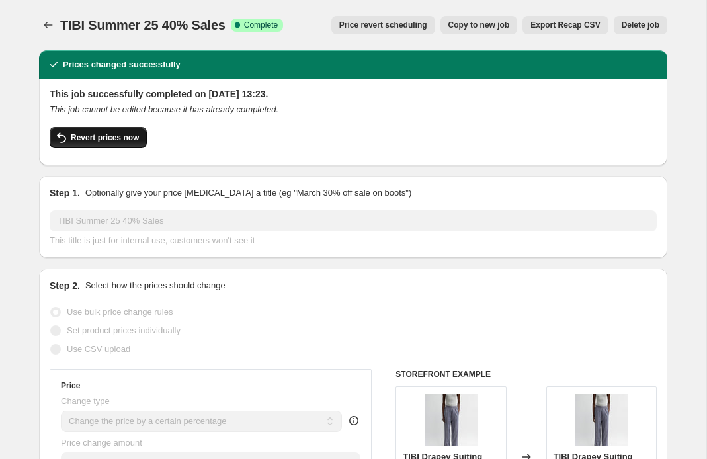
click at [118, 133] on span "Revert prices now" at bounding box center [105, 137] width 68 height 11
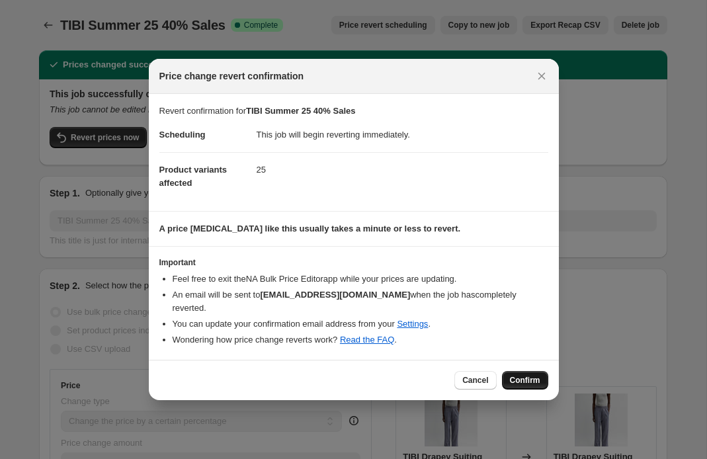
click at [520, 371] on button "Confirm" at bounding box center [525, 380] width 46 height 19
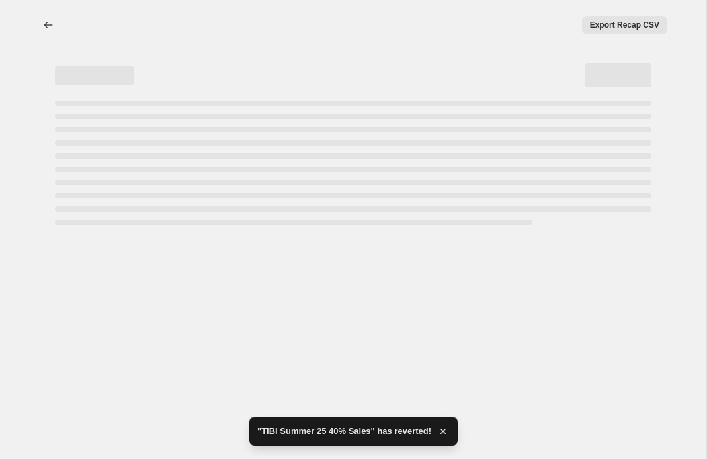
select select "percentage"
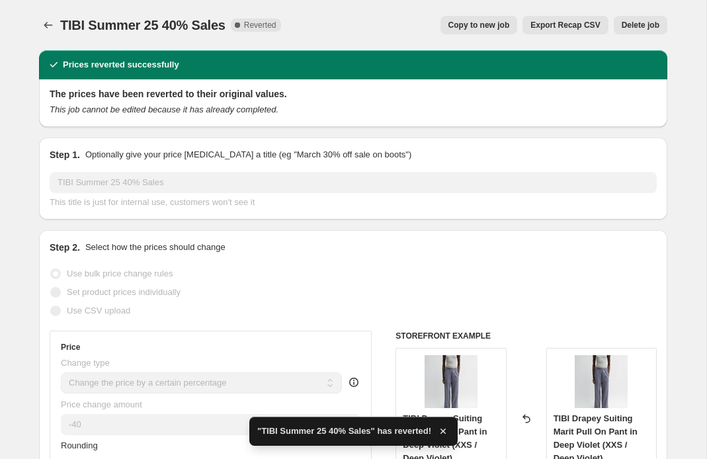
click at [478, 18] on button "Copy to new job" at bounding box center [479, 25] width 77 height 19
select select "percentage"
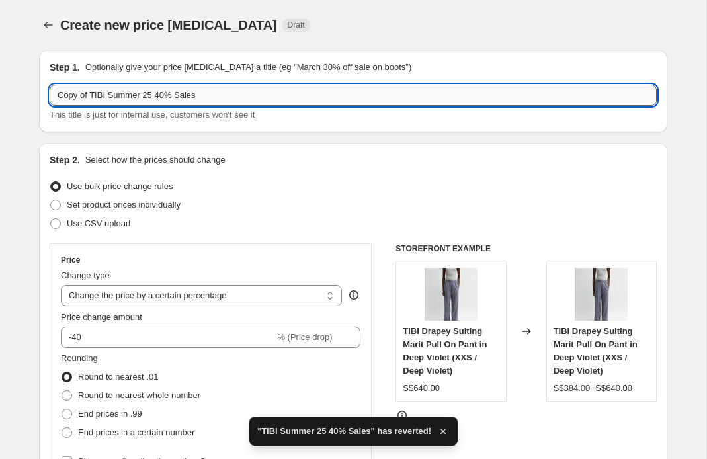
click at [85, 98] on input "Copy of TIBI Summer 25 40% Sales" at bounding box center [354, 95] width 608 height 21
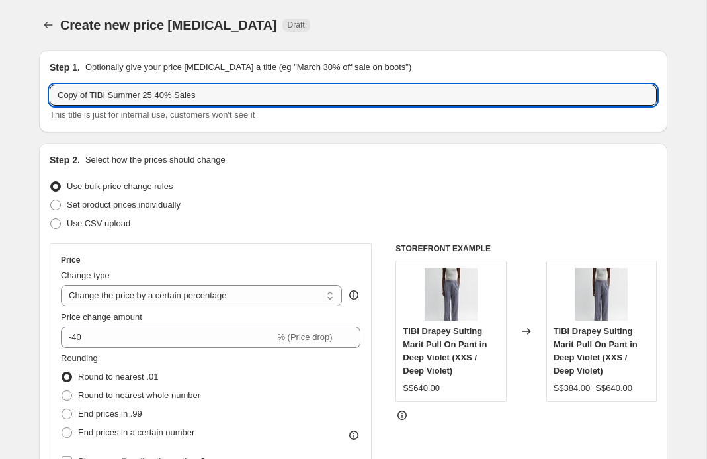
drag, startPoint x: 91, startPoint y: 95, endPoint x: 17, endPoint y: 92, distance: 74.2
drag, startPoint x: 122, startPoint y: 93, endPoint x: 122, endPoint y: 139, distance: 45.7
click at [122, 95] on input "TIBI Summer 25 40% Sales" at bounding box center [354, 95] width 608 height 21
type input "TIBI Summer [DATE] EOS 50% Sales"
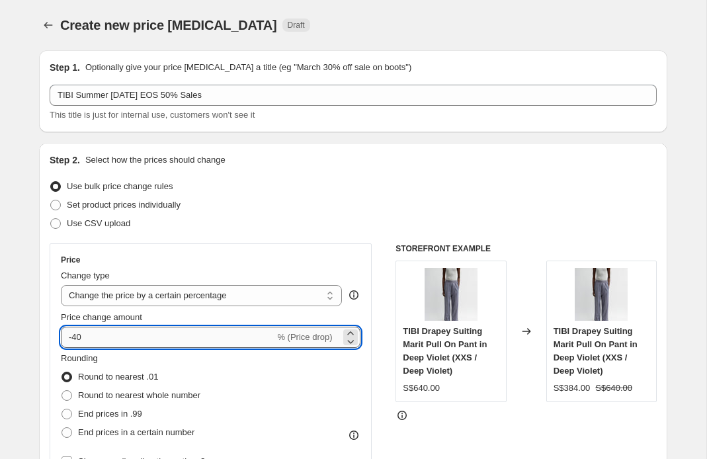
click at [92, 328] on input "-40" at bounding box center [168, 337] width 214 height 21
type input "-50"
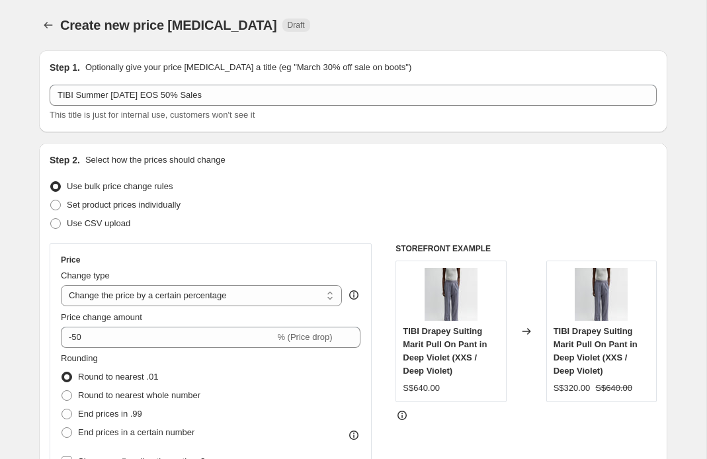
click at [271, 178] on div "Use bulk price change rules" at bounding box center [354, 186] width 608 height 19
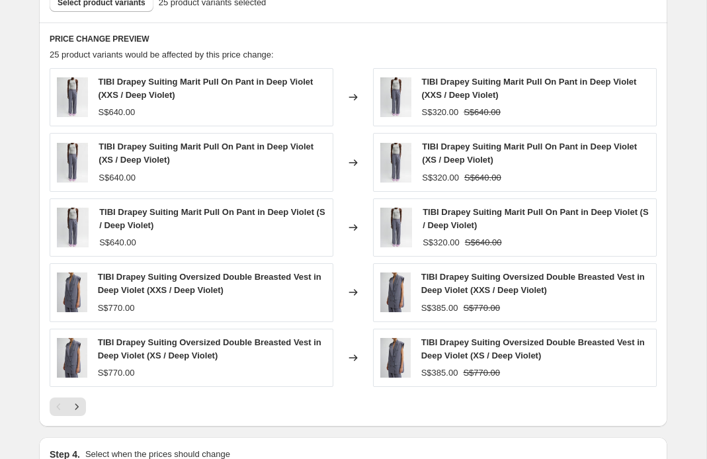
scroll to position [919, 0]
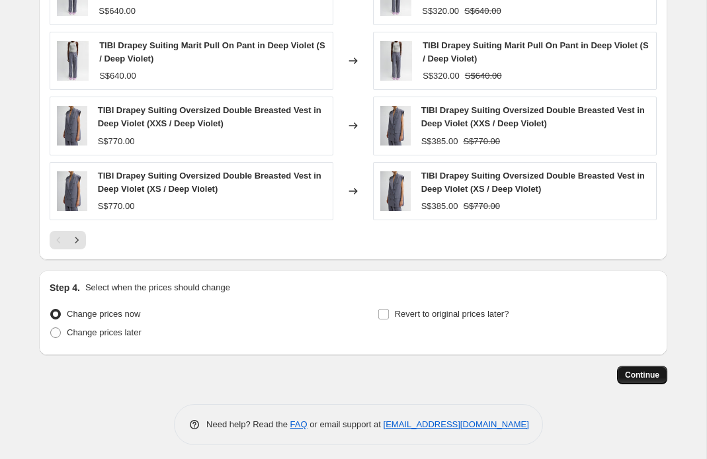
click at [641, 372] on span "Continue" at bounding box center [642, 375] width 34 height 11
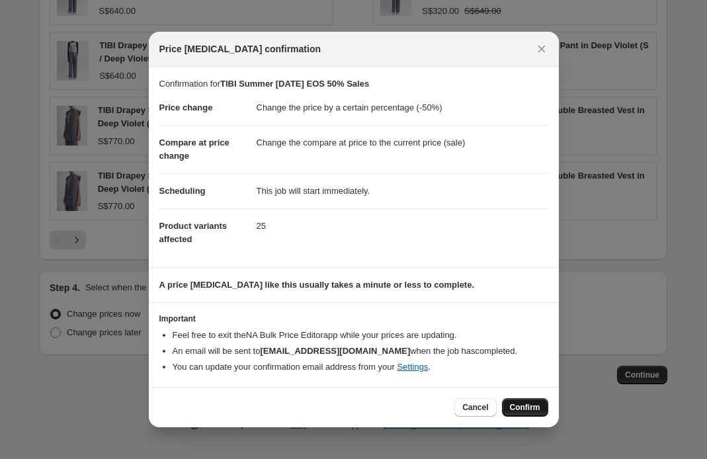
click at [532, 409] on span "Confirm" at bounding box center [525, 407] width 30 height 11
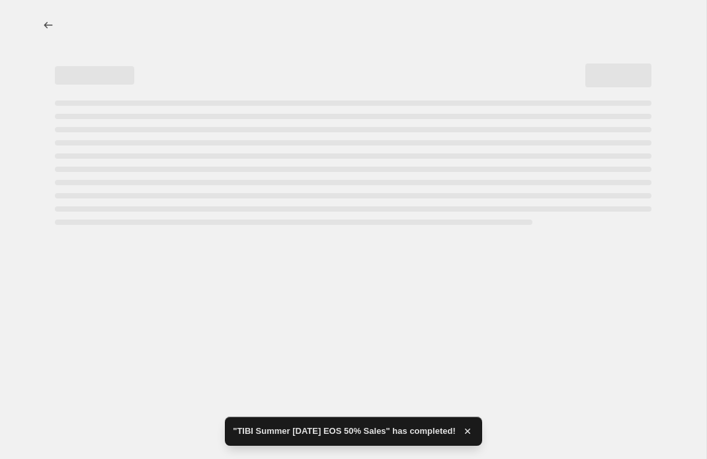
select select "percentage"
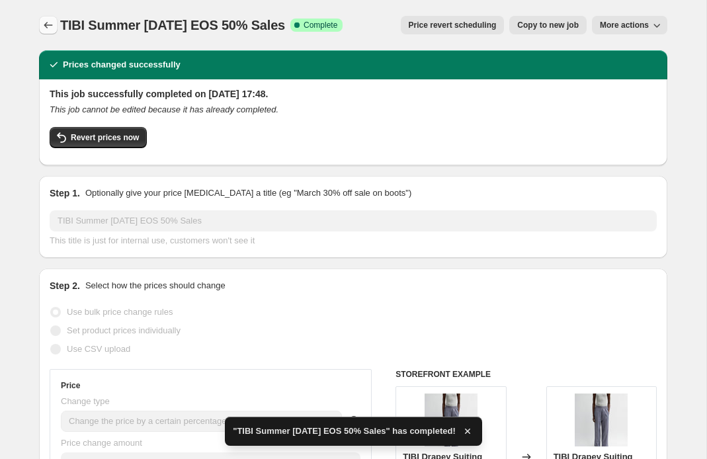
click at [48, 17] on button "Price change jobs" at bounding box center [48, 25] width 19 height 19
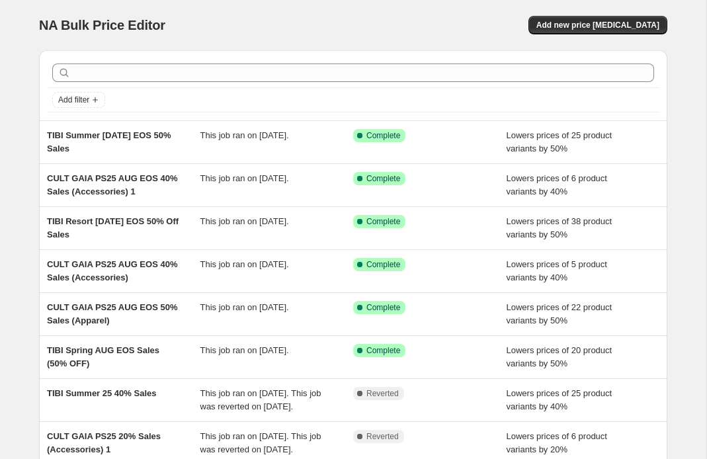
click at [41, 32] on span "NA Bulk Price Editor" at bounding box center [102, 25] width 126 height 15
click at [248, 5] on div "NA Bulk Price Editor. This page is ready NA Bulk Price Editor Add new price [ME…" at bounding box center [353, 25] width 629 height 50
